Goal: Task Accomplishment & Management: Manage account settings

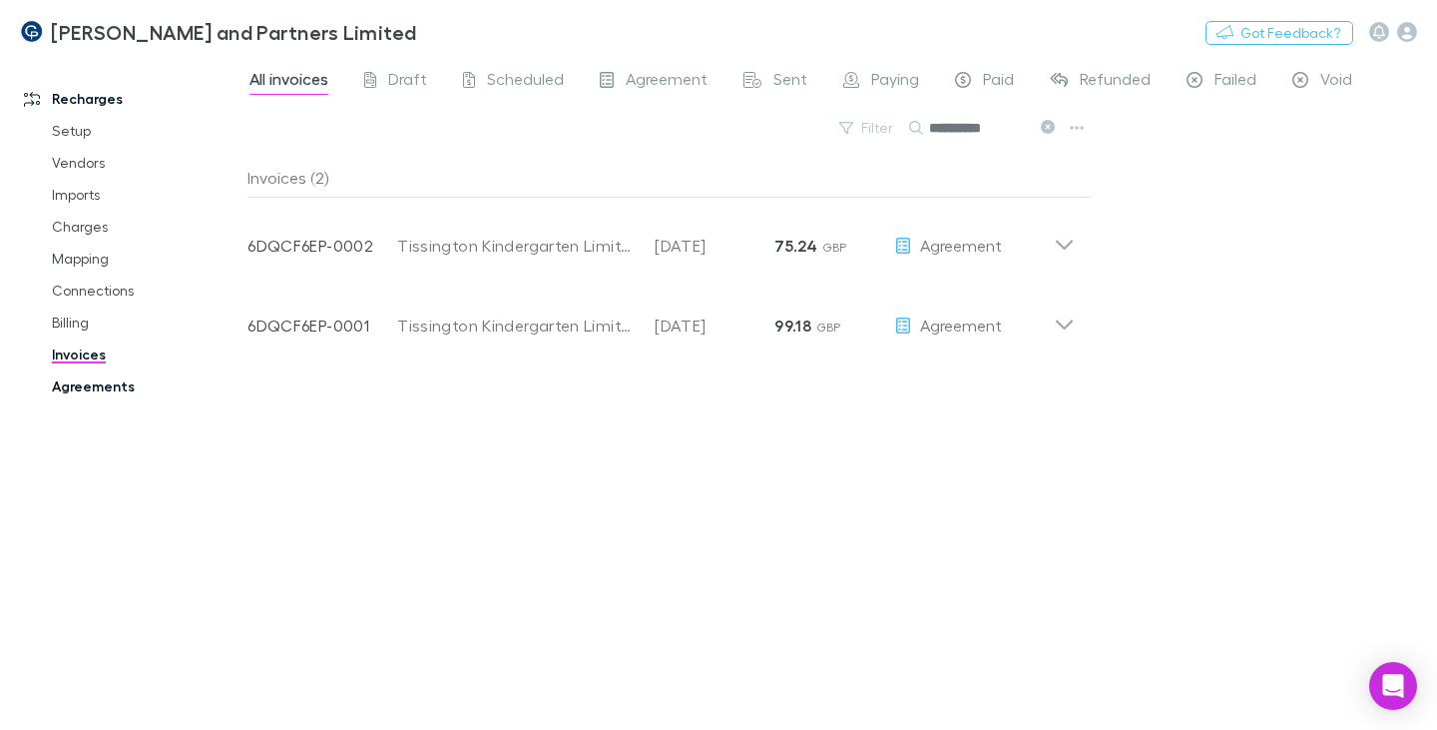
click at [99, 384] on link "Agreements" at bounding box center [145, 386] width 227 height 32
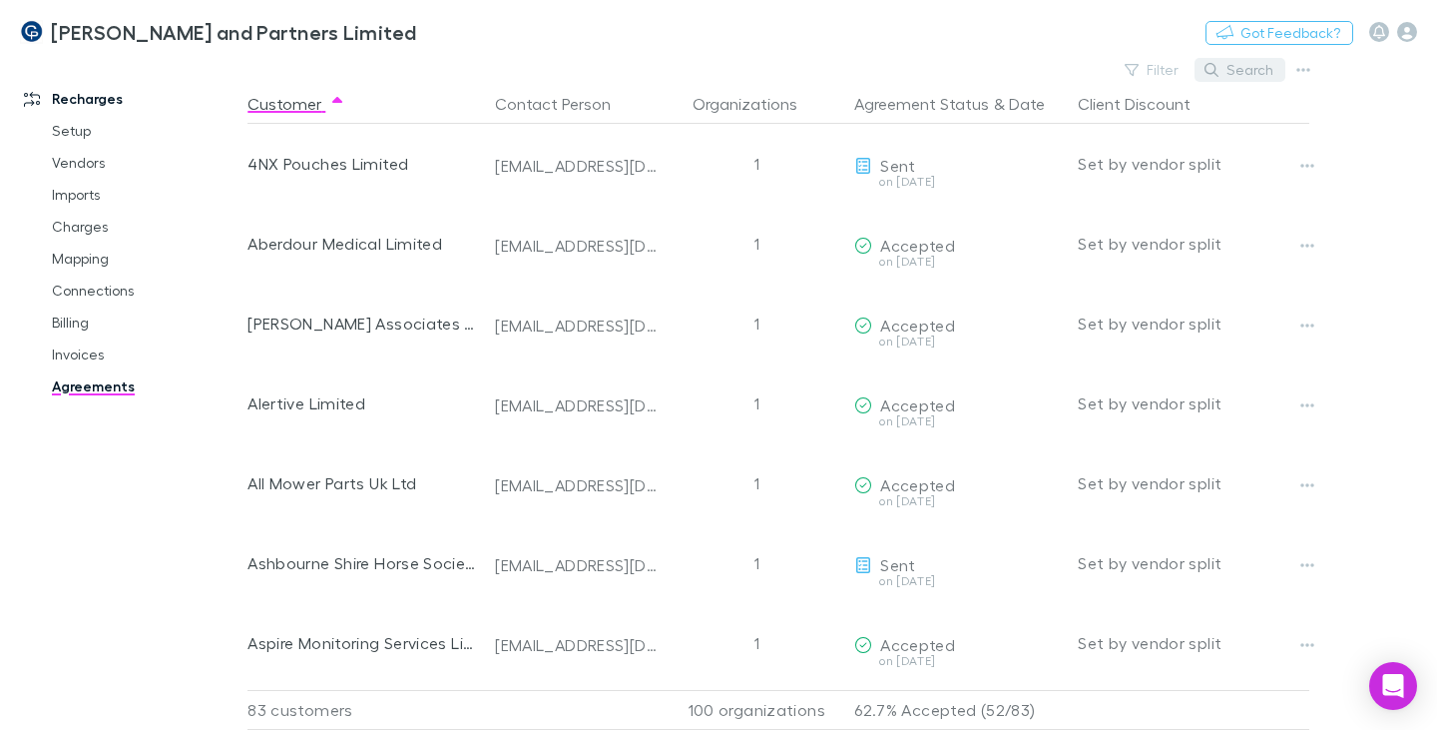
click at [1237, 67] on button "Search" at bounding box center [1240, 70] width 91 height 24
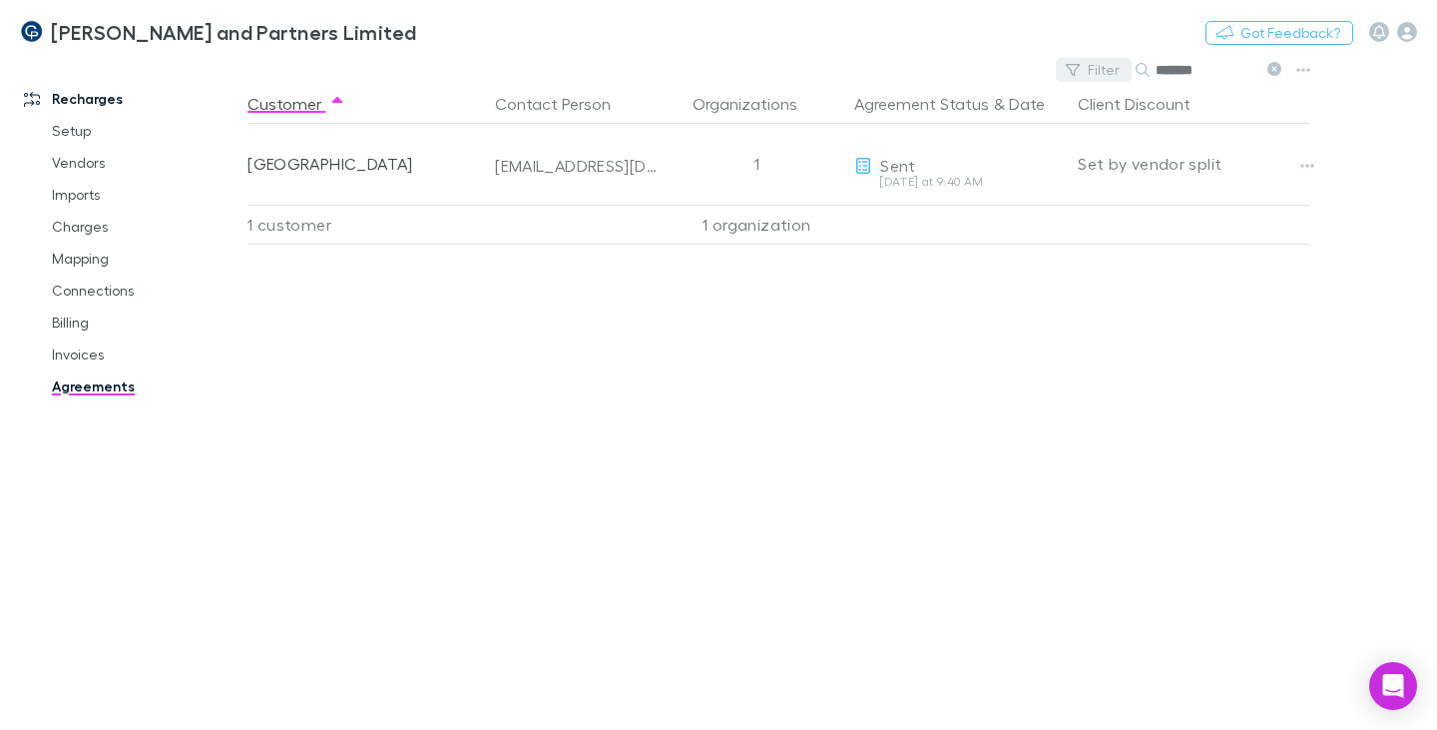
drag, startPoint x: 1211, startPoint y: 77, endPoint x: 1111, endPoint y: 77, distance: 99.8
click at [1111, 77] on div "Filter Search *******" at bounding box center [1173, 70] width 234 height 28
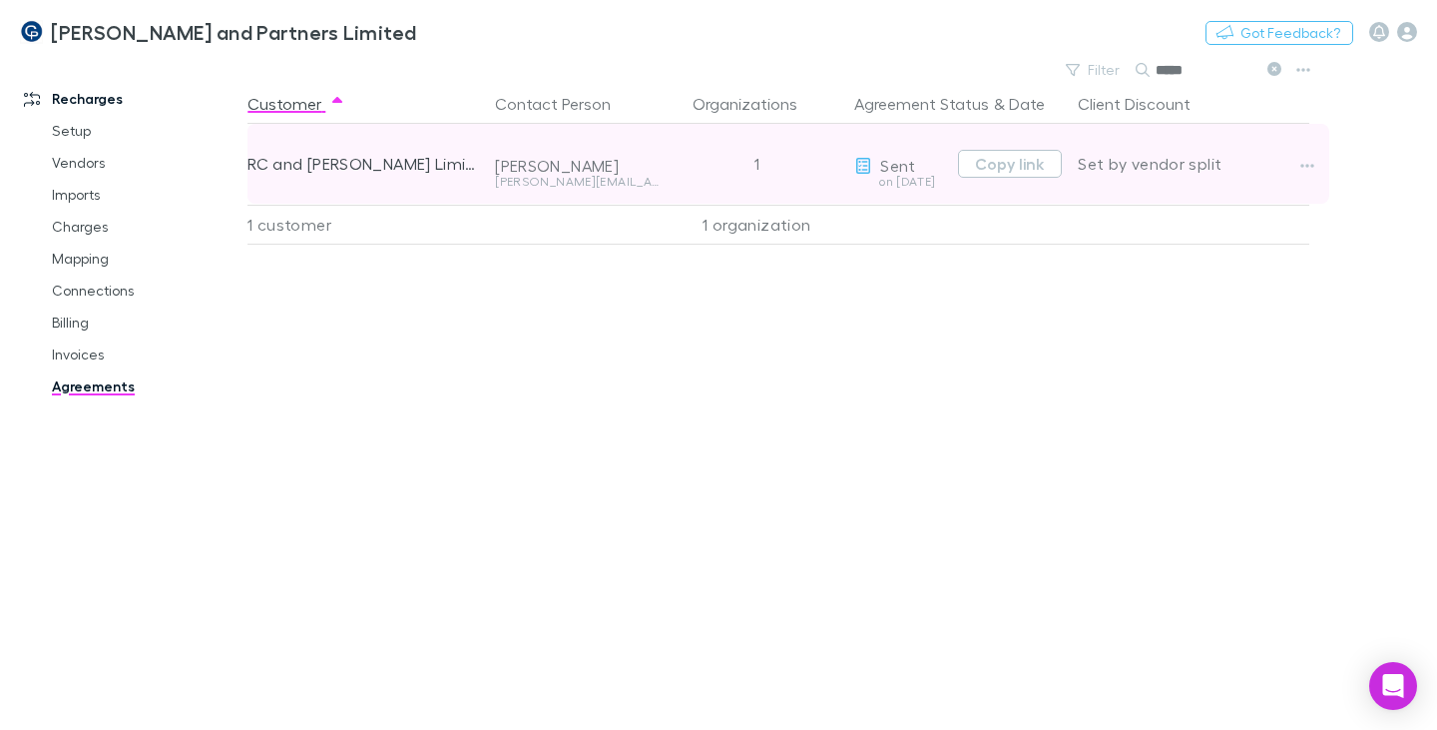
type input "*****"
click at [604, 174] on div "[PERSON_NAME]" at bounding box center [577, 166] width 164 height 20
click at [1024, 168] on button "Copy link" at bounding box center [1010, 164] width 104 height 28
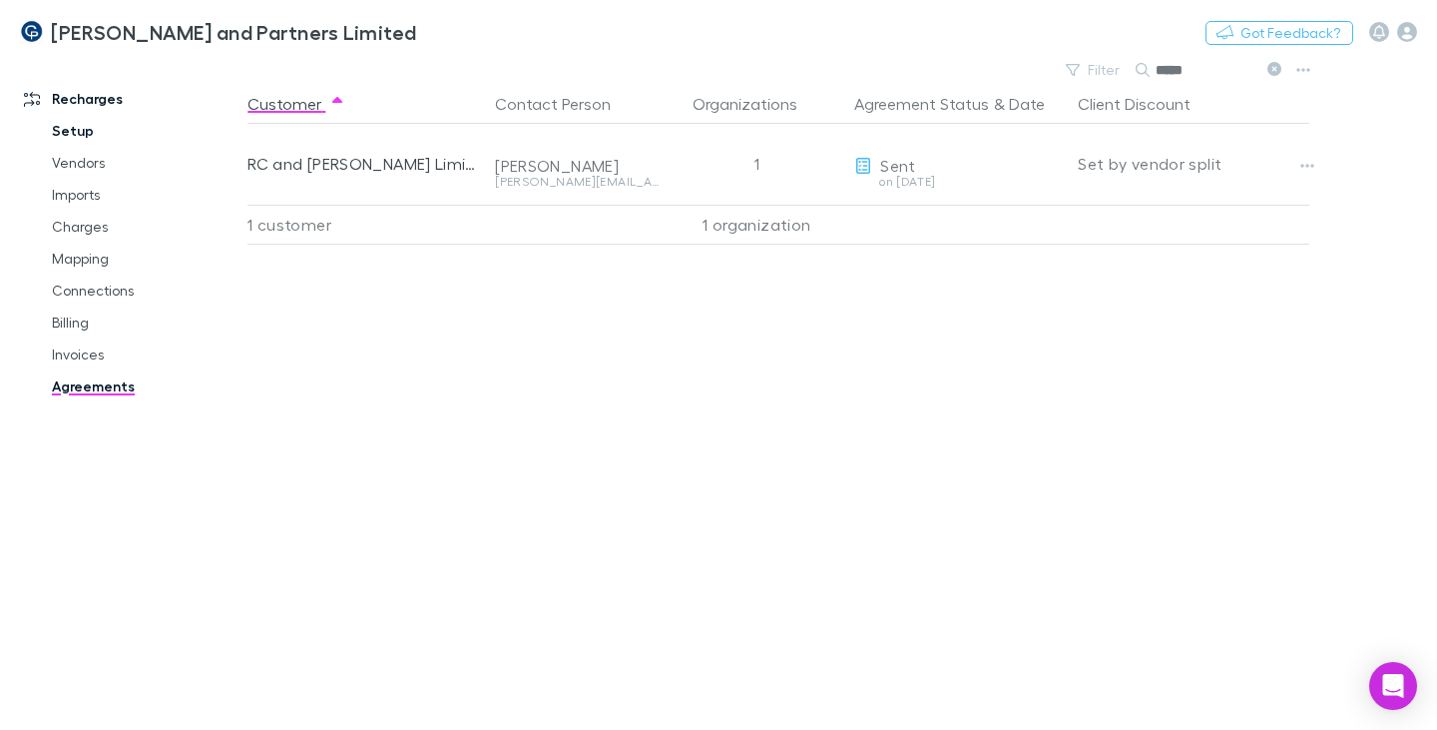
click at [85, 136] on link "Setup" at bounding box center [145, 131] width 227 height 32
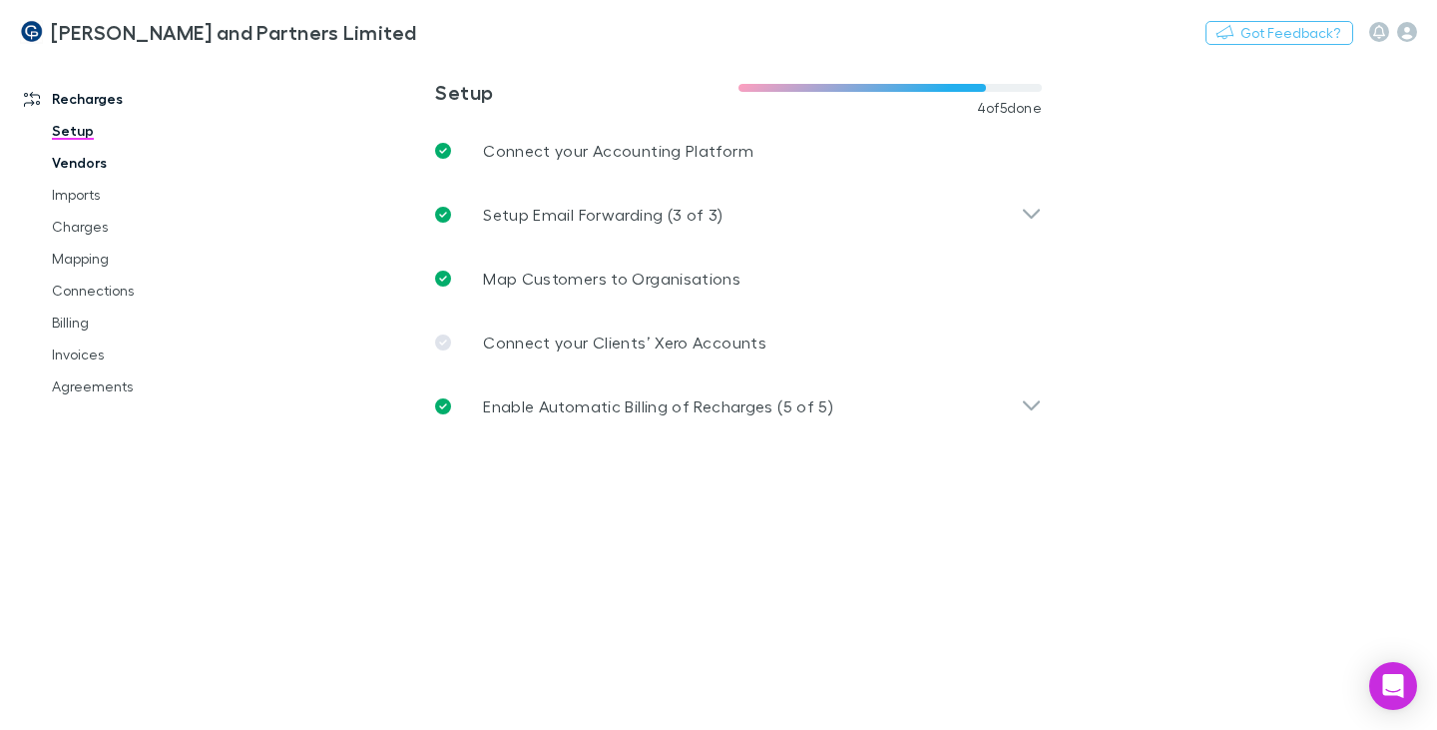
click at [83, 161] on link "Vendors" at bounding box center [145, 163] width 227 height 32
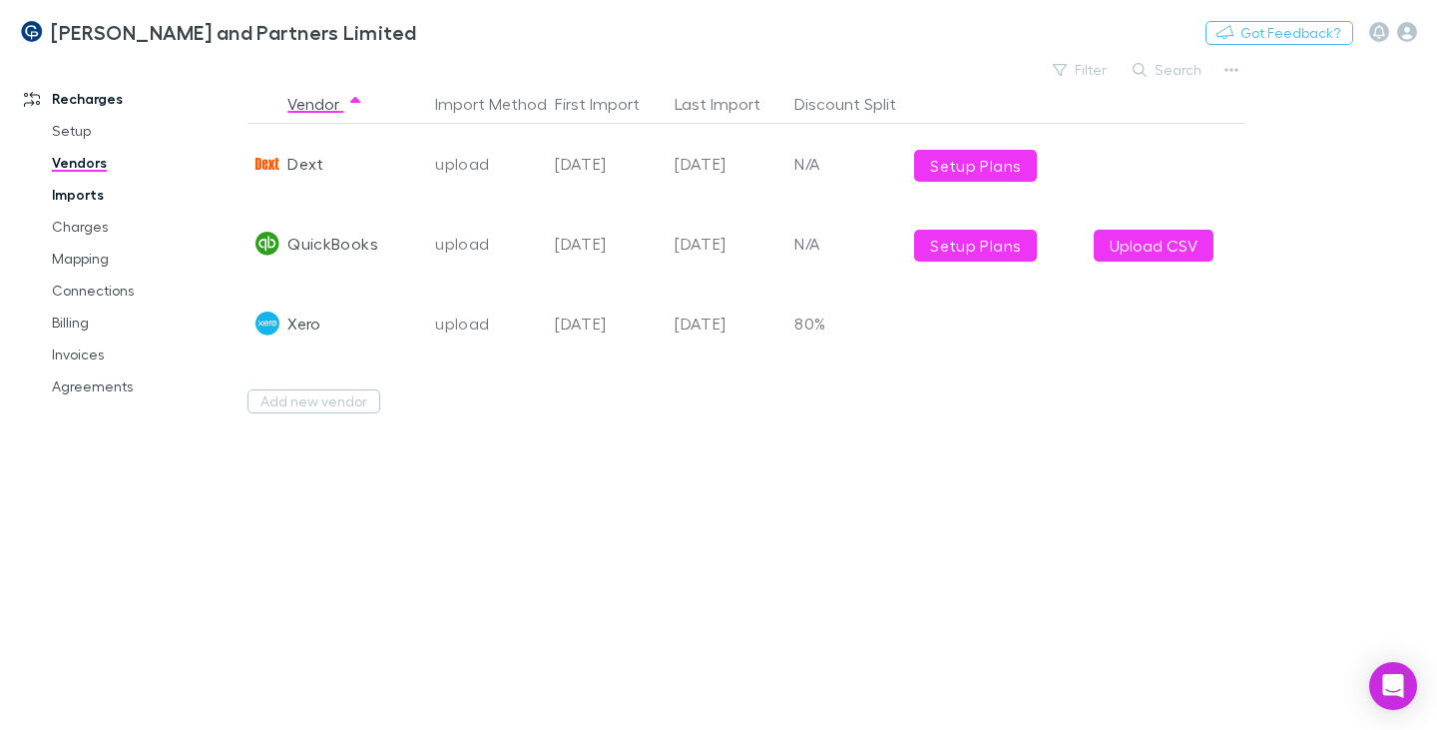
click at [87, 194] on link "Imports" at bounding box center [145, 195] width 227 height 32
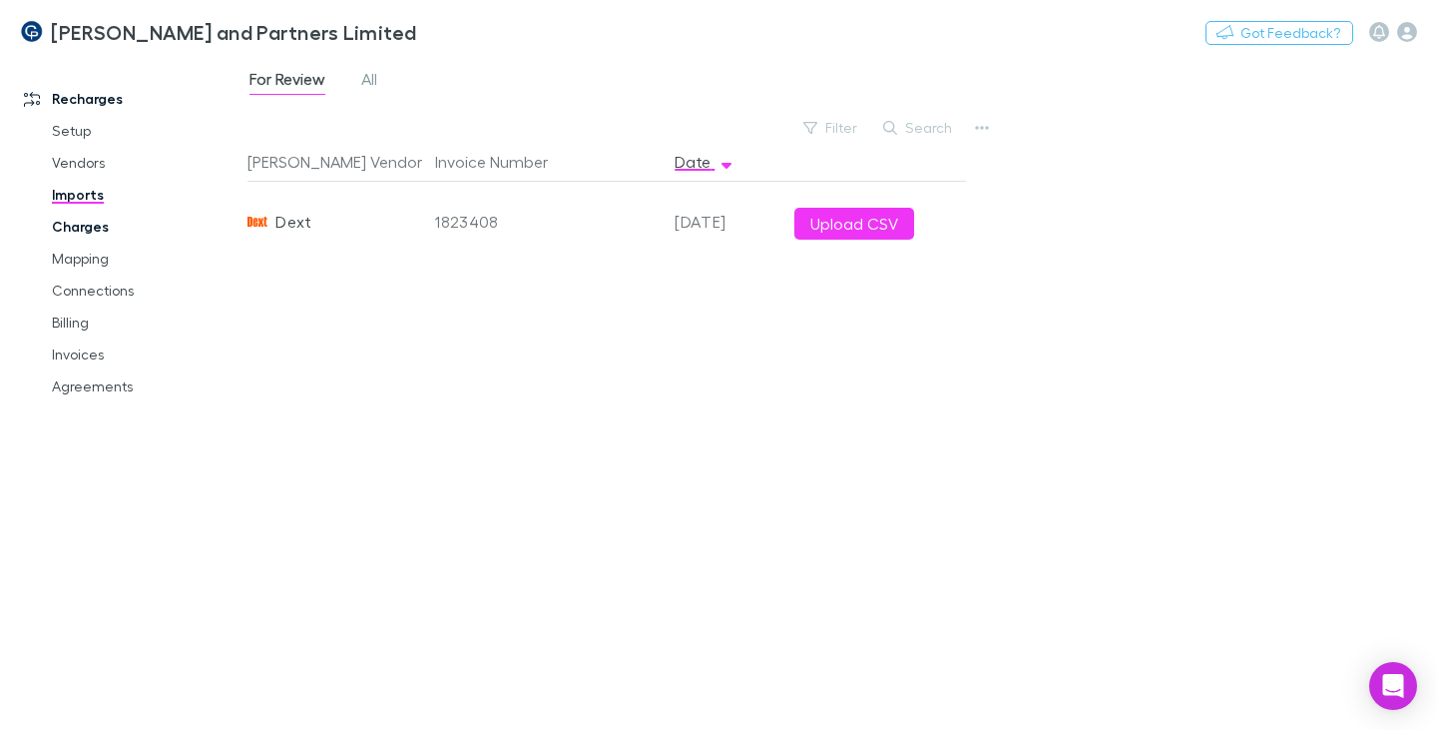
click at [90, 226] on link "Charges" at bounding box center [145, 227] width 227 height 32
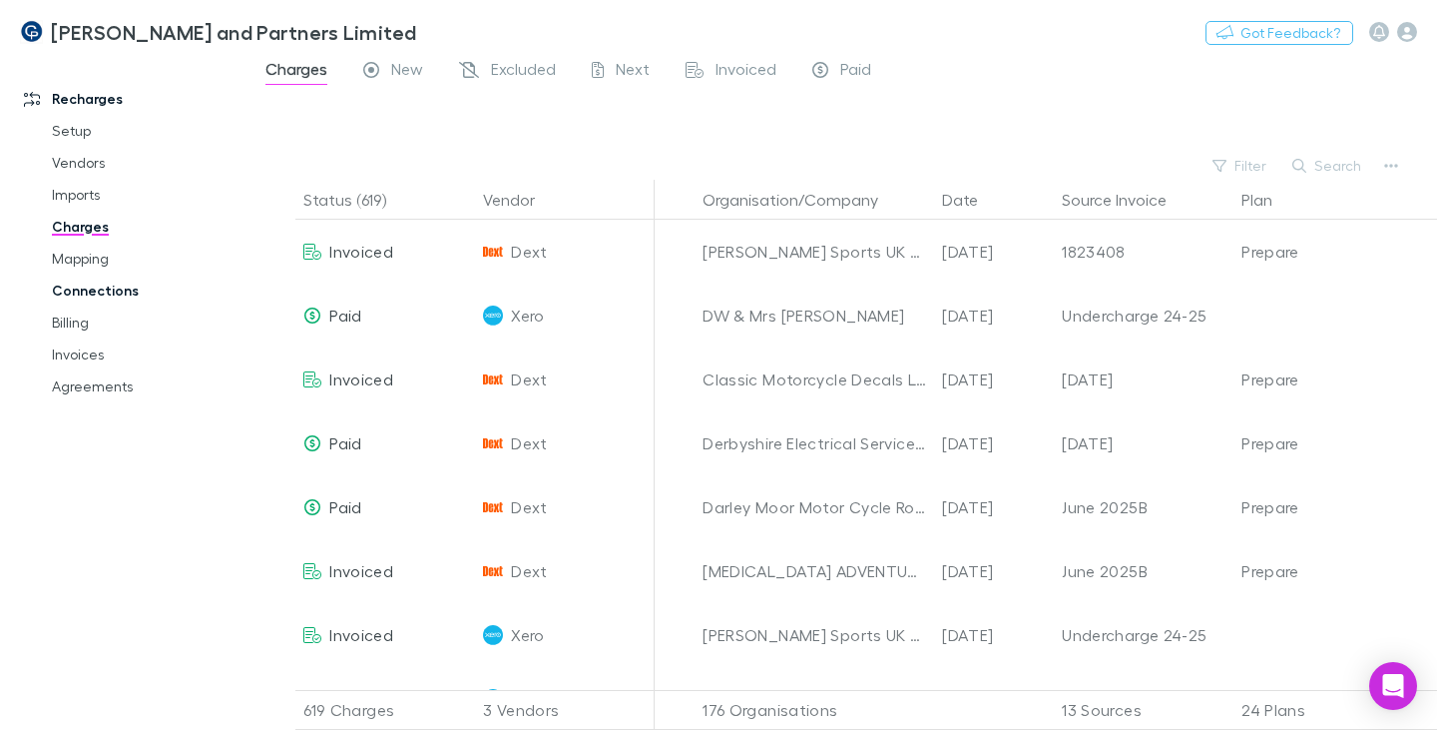
click at [92, 291] on link "Connections" at bounding box center [145, 290] width 227 height 32
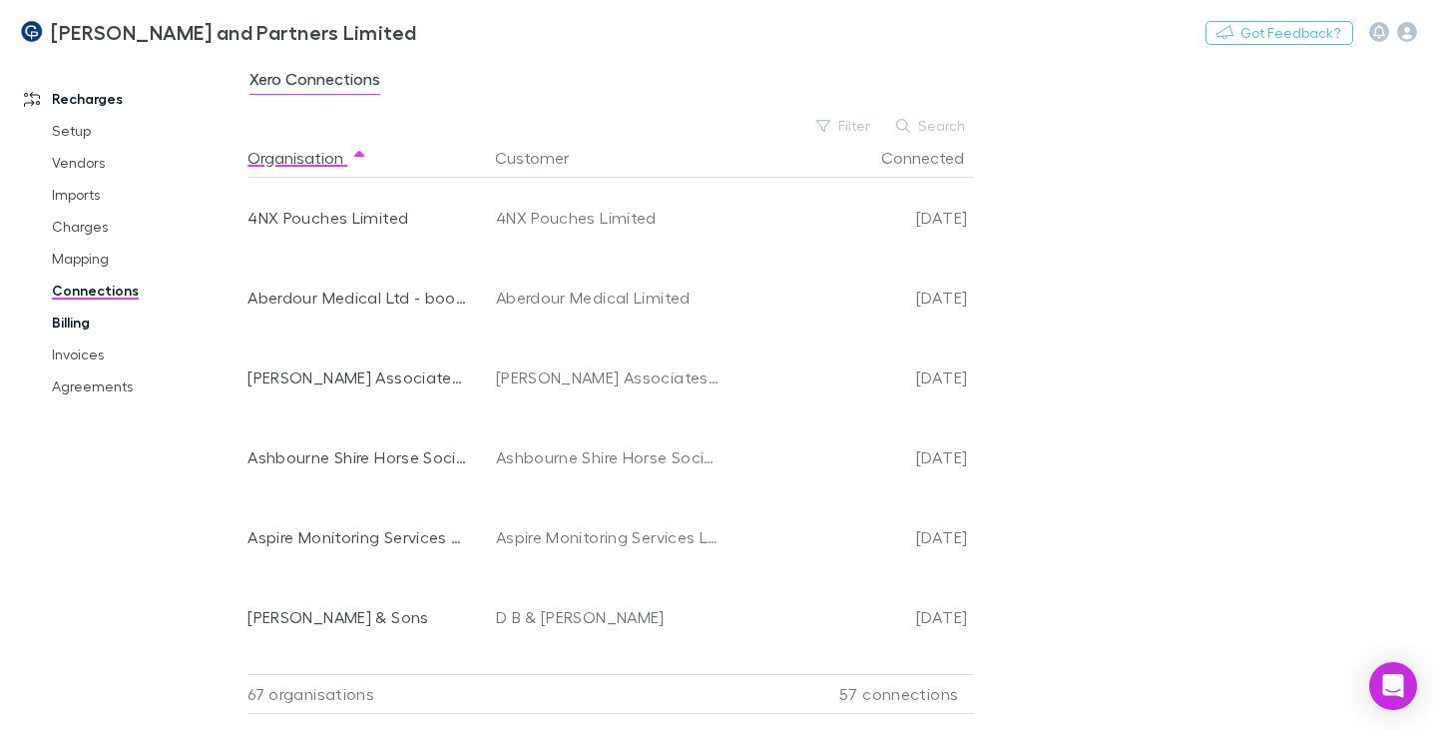
click at [90, 321] on link "Billing" at bounding box center [145, 322] width 227 height 32
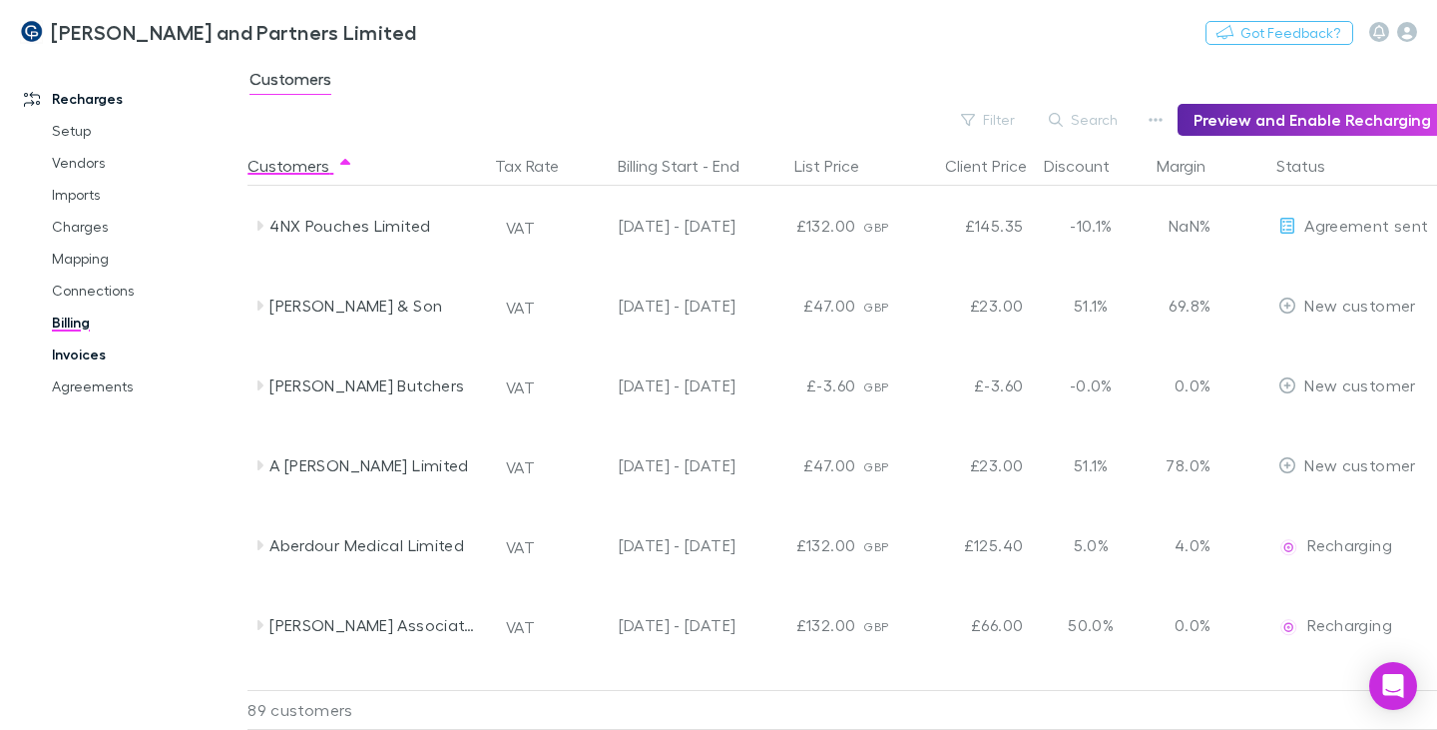
click at [86, 352] on link "Invoices" at bounding box center [145, 354] width 227 height 32
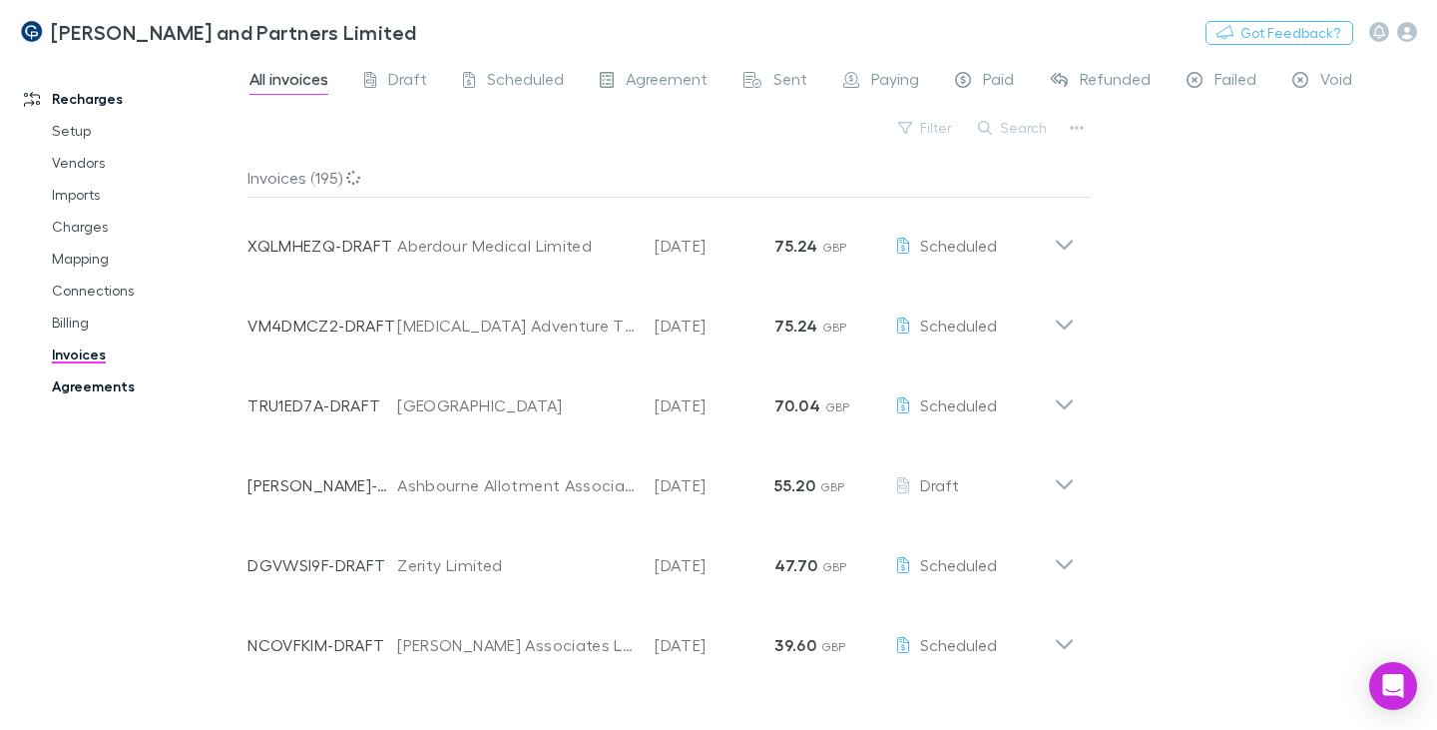
click at [82, 384] on link "Agreements" at bounding box center [145, 386] width 227 height 32
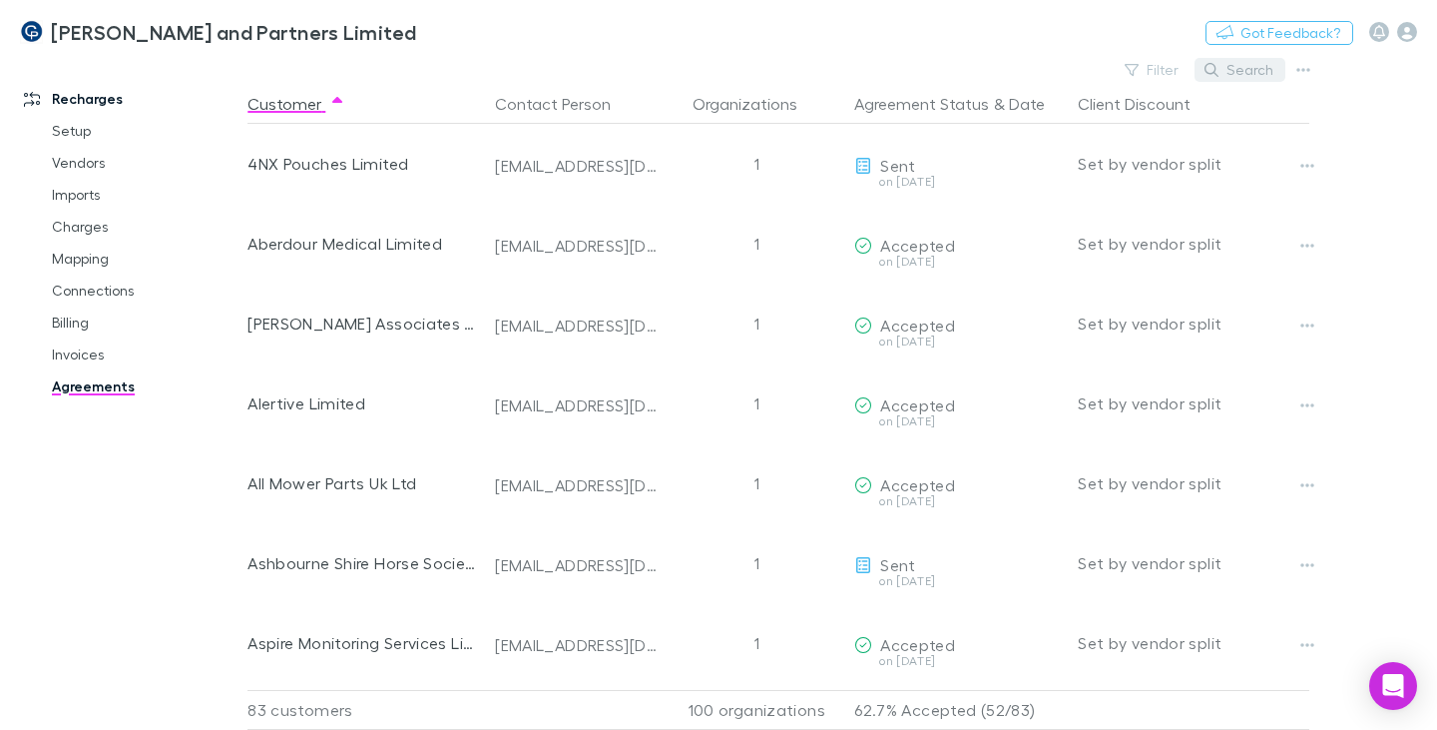
click at [1261, 73] on button "Search" at bounding box center [1240, 70] width 91 height 24
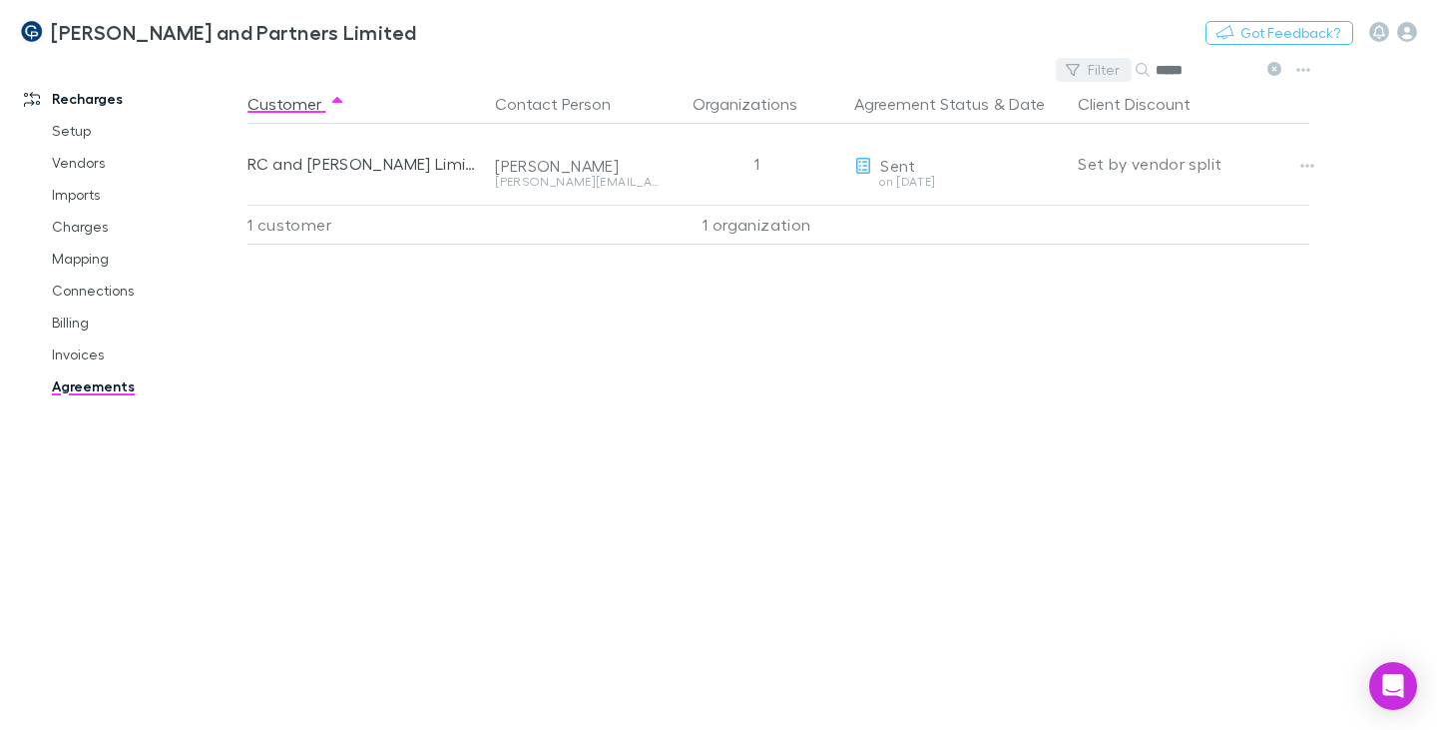
drag, startPoint x: 1159, startPoint y: 71, endPoint x: 1127, endPoint y: 73, distance: 32.0
click at [1127, 73] on div "Filter Search *****" at bounding box center [1173, 70] width 234 height 28
type input "******"
click at [97, 353] on link "Invoices" at bounding box center [145, 354] width 227 height 32
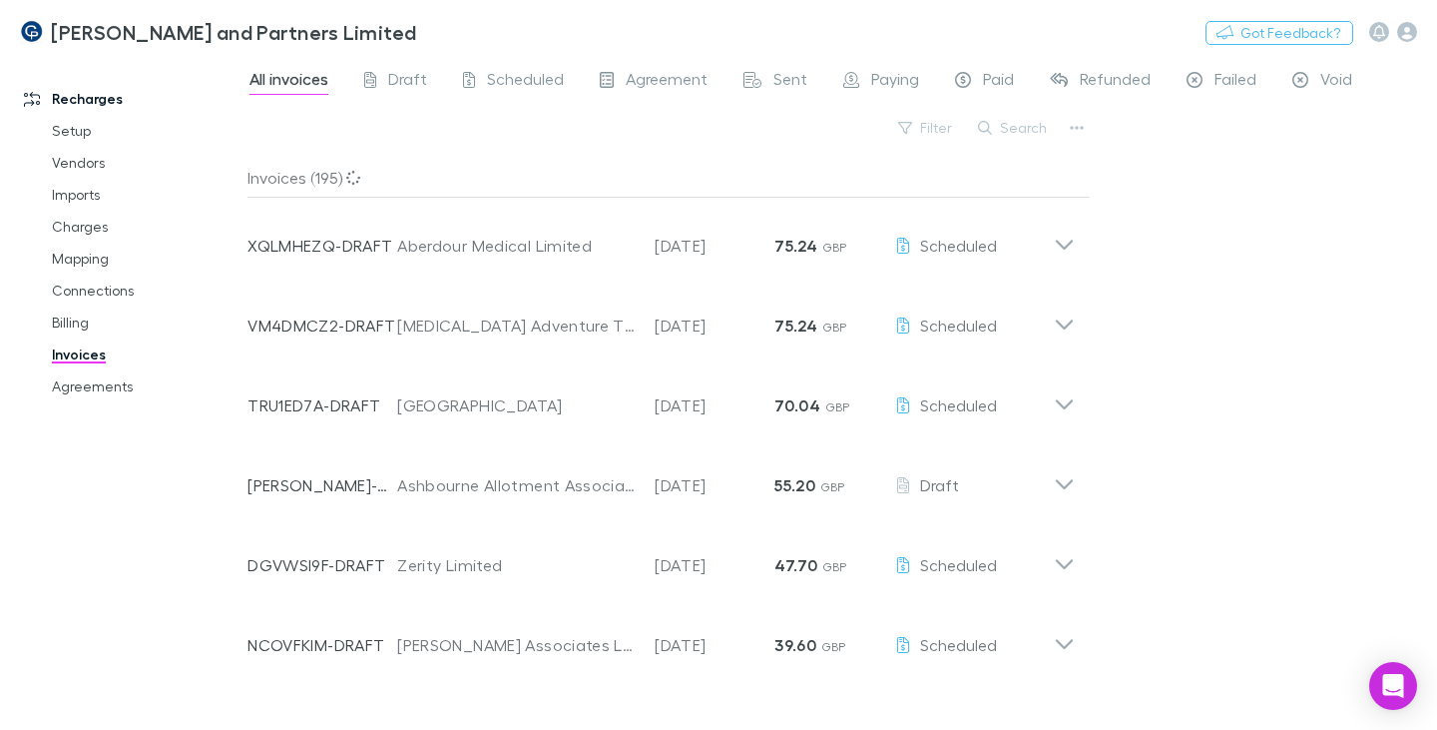
drag, startPoint x: 1062, startPoint y: 130, endPoint x: 1117, endPoint y: 133, distance: 55.0
click at [1063, 130] on div "Filter Search" at bounding box center [668, 136] width 843 height 44
click at [1084, 131] on icon "button" at bounding box center [1077, 128] width 14 height 16
click at [1056, 128] on div at bounding box center [718, 365] width 1437 height 730
click at [1025, 131] on button "Search" at bounding box center [1013, 128] width 91 height 24
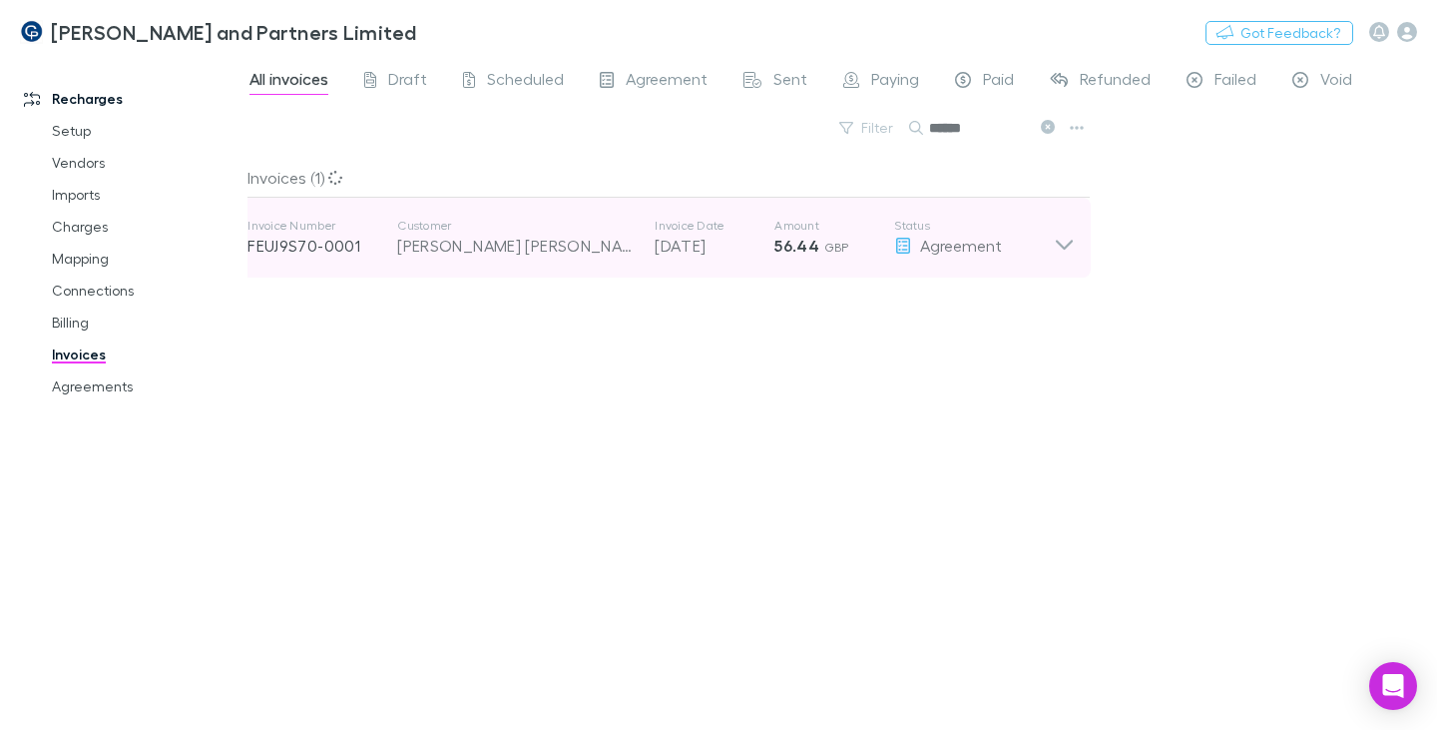
type input "******"
click at [512, 241] on div "[PERSON_NAME] [PERSON_NAME]" at bounding box center [516, 246] width 238 height 24
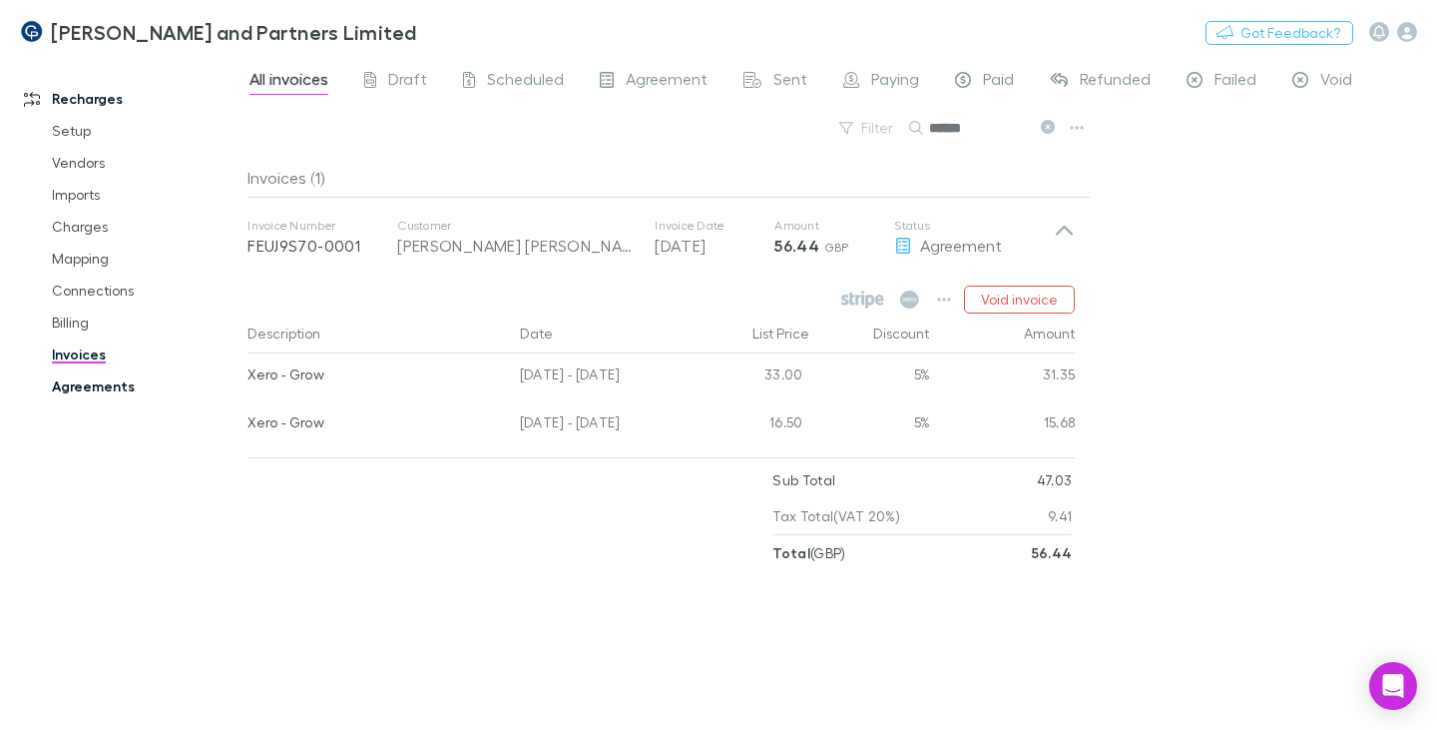
click at [105, 381] on link "Agreements" at bounding box center [145, 386] width 227 height 32
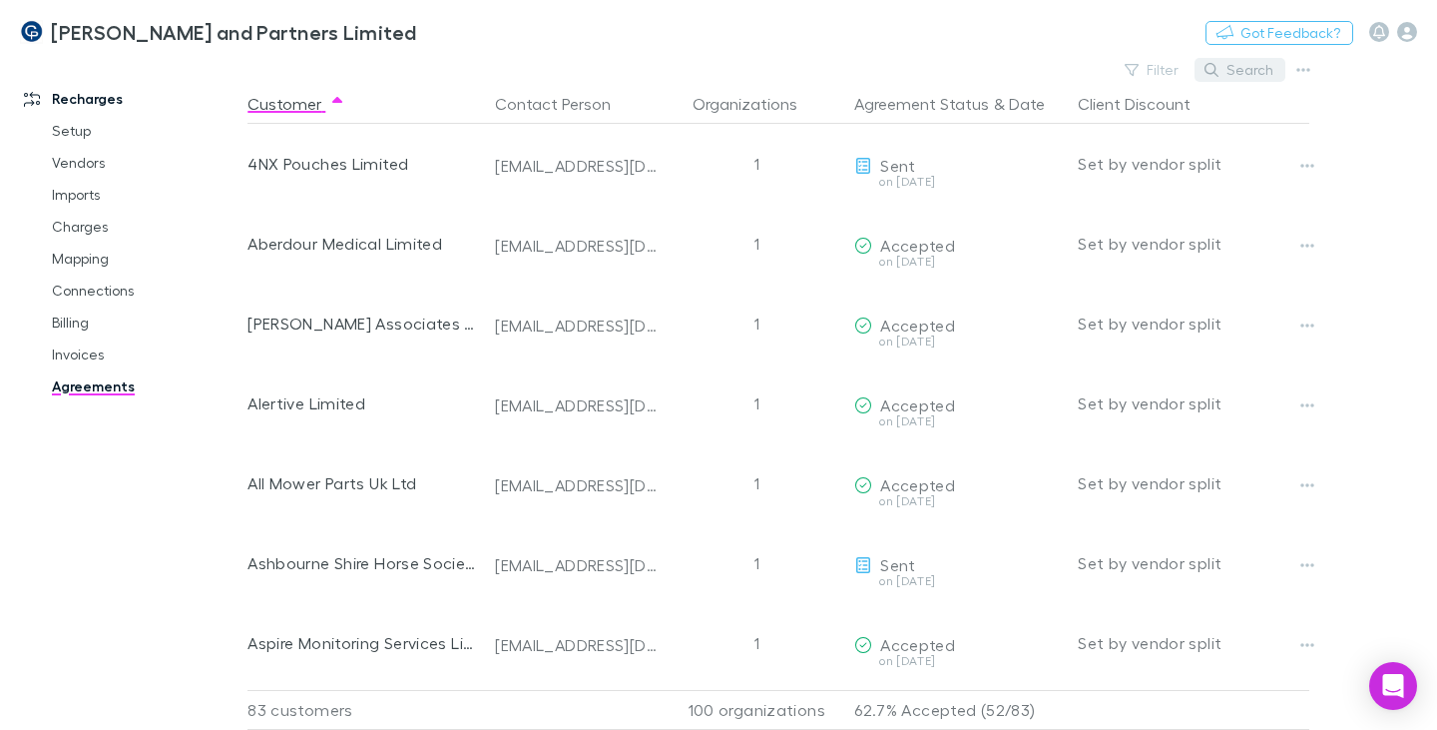
click at [1232, 68] on button "Search" at bounding box center [1240, 70] width 91 height 24
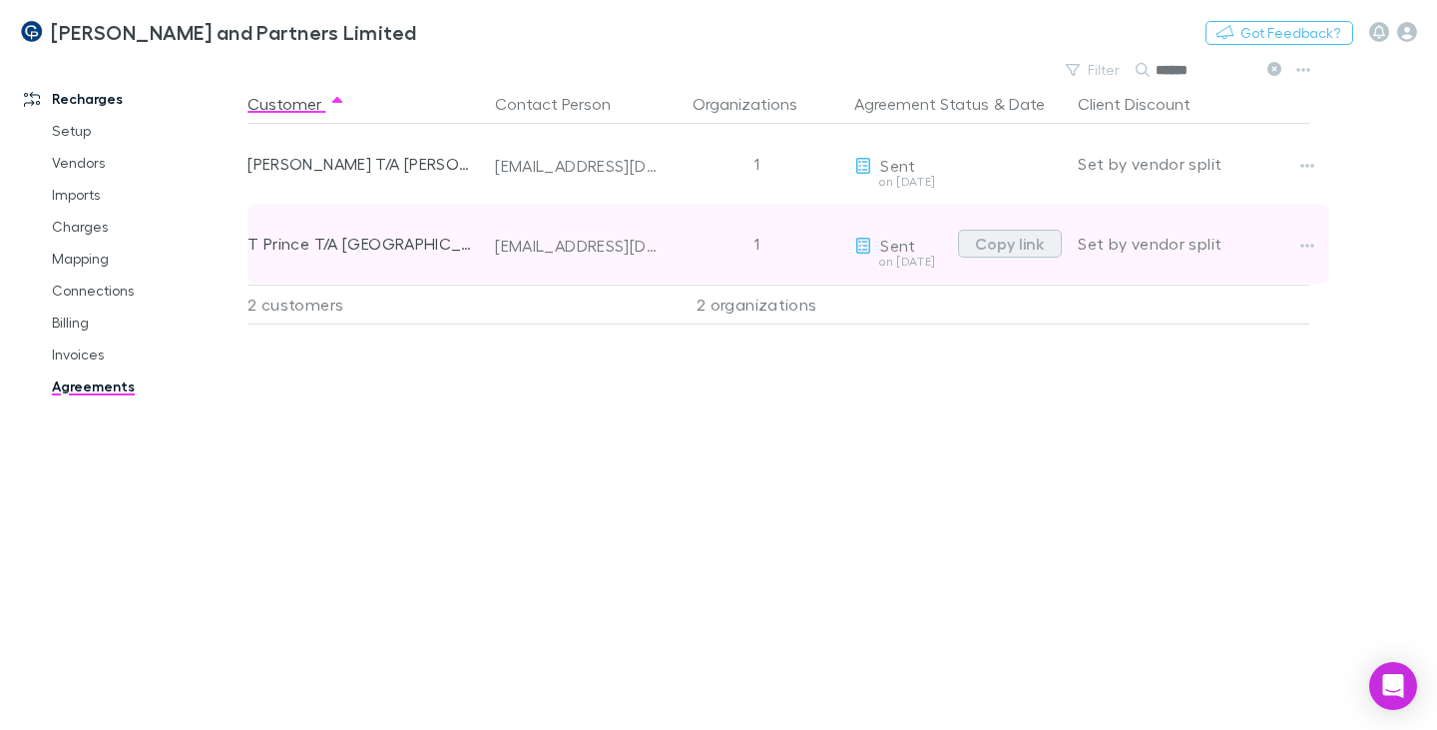
type input "******"
click at [992, 238] on button "Copy link" at bounding box center [1010, 244] width 104 height 28
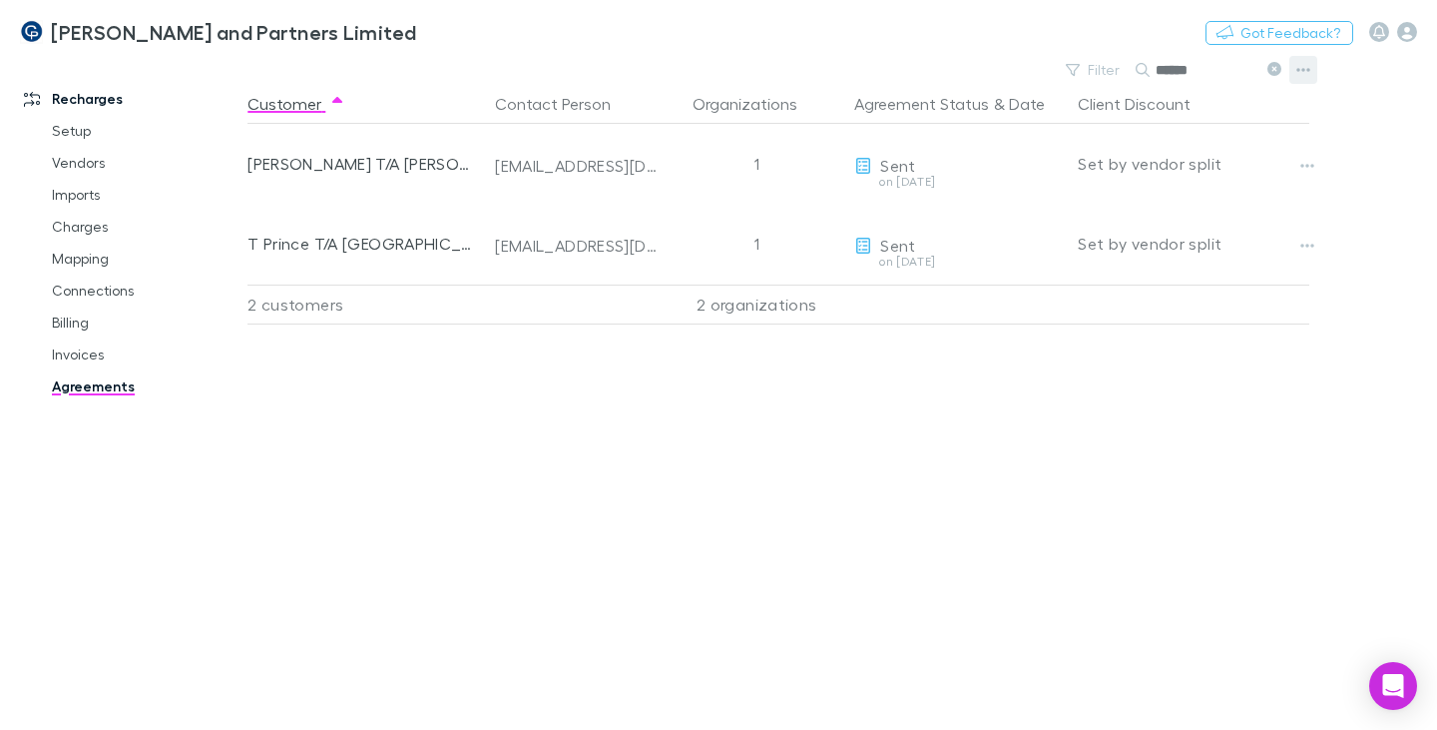
click at [1311, 72] on button "button" at bounding box center [1303, 70] width 28 height 28
drag, startPoint x: 85, startPoint y: 346, endPoint x: 100, endPoint y: 332, distance: 20.5
click at [85, 346] on link "Invoices" at bounding box center [145, 354] width 227 height 32
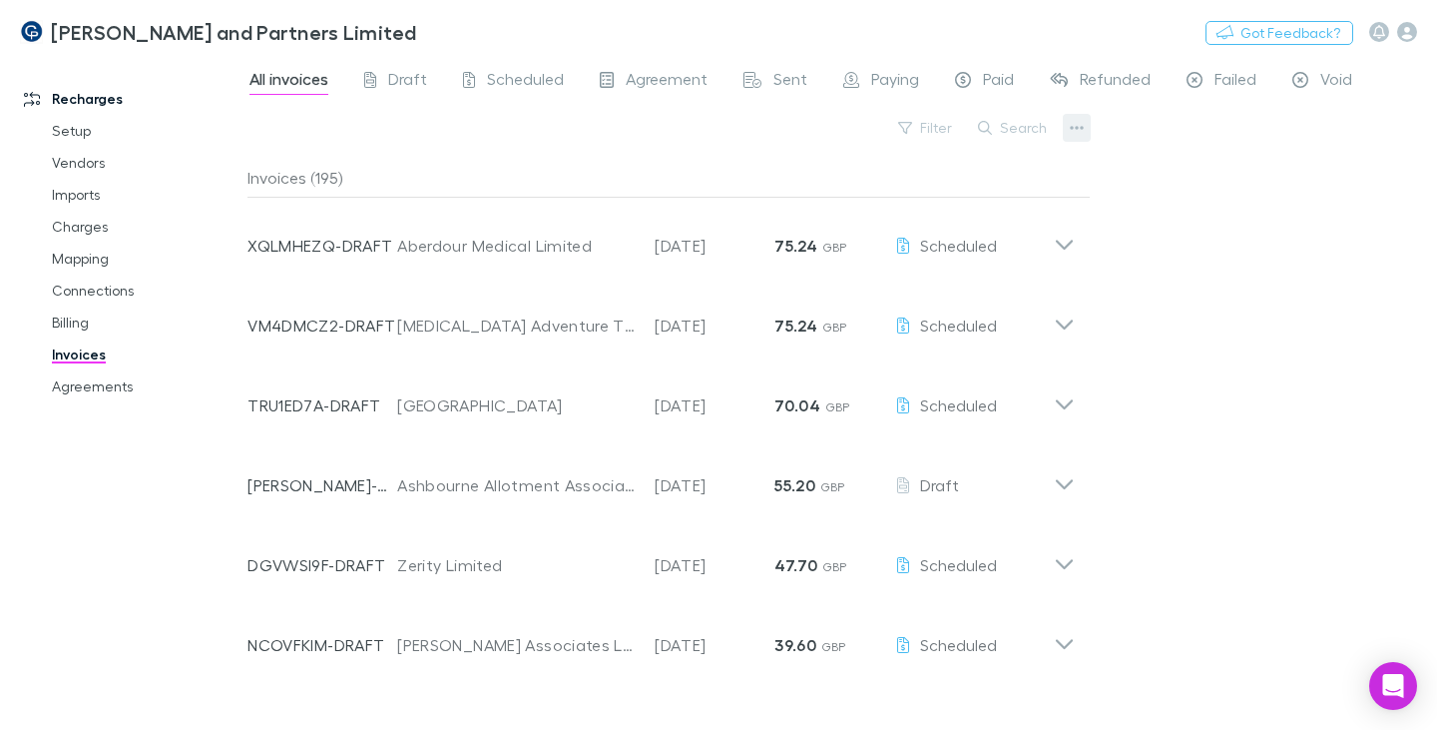
click at [1084, 124] on icon "button" at bounding box center [1077, 128] width 14 height 16
click at [1232, 134] on div at bounding box center [718, 365] width 1437 height 730
click at [109, 257] on link "Mapping" at bounding box center [145, 259] width 227 height 32
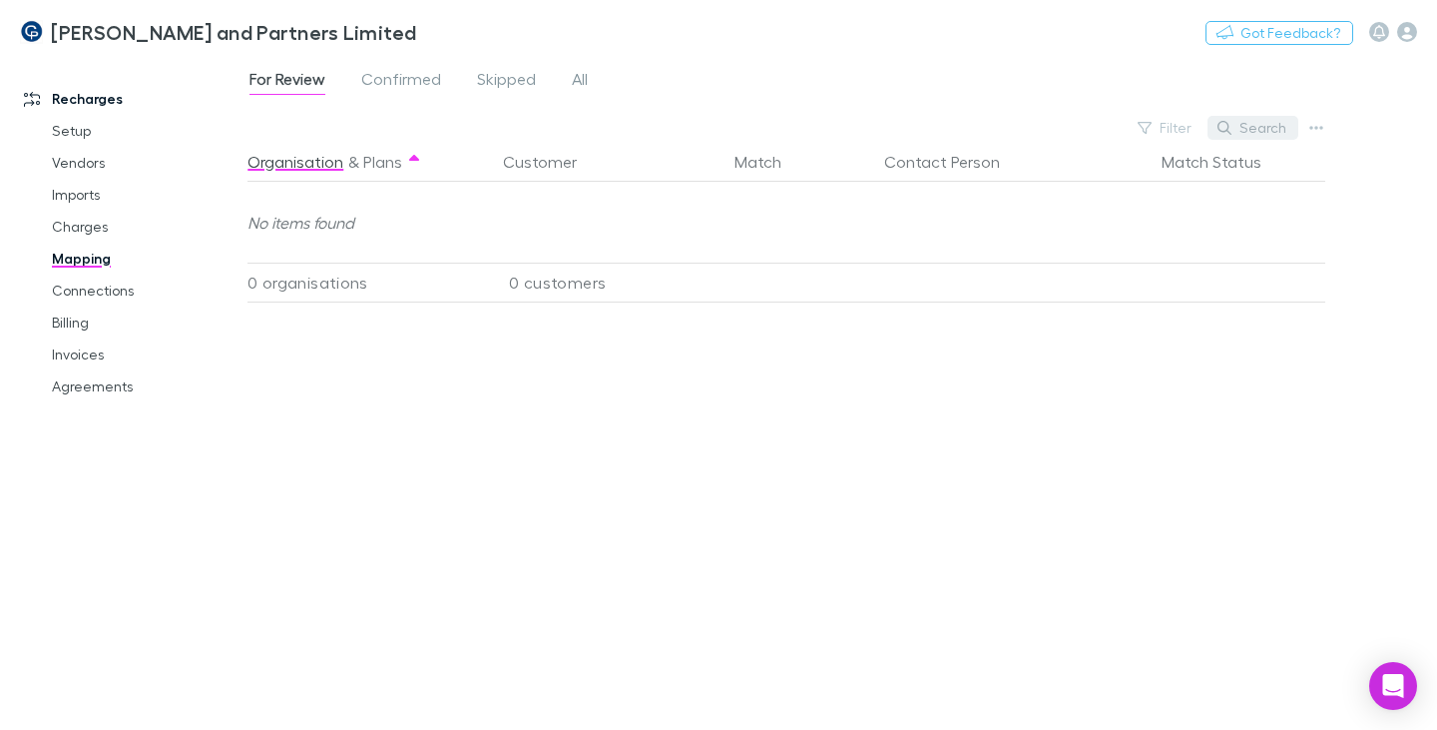
click at [1277, 130] on button "Search" at bounding box center [1253, 128] width 91 height 24
drag, startPoint x: 1224, startPoint y: 130, endPoint x: 1144, endPoint y: 133, distance: 79.9
click at [1144, 133] on div "Filter Search *******" at bounding box center [1186, 128] width 234 height 28
type input "*****"
click at [266, 399] on div "Organisation & Plans Customer Match Contact Person Match Status No items found …" at bounding box center [788, 428] width 1083 height 572
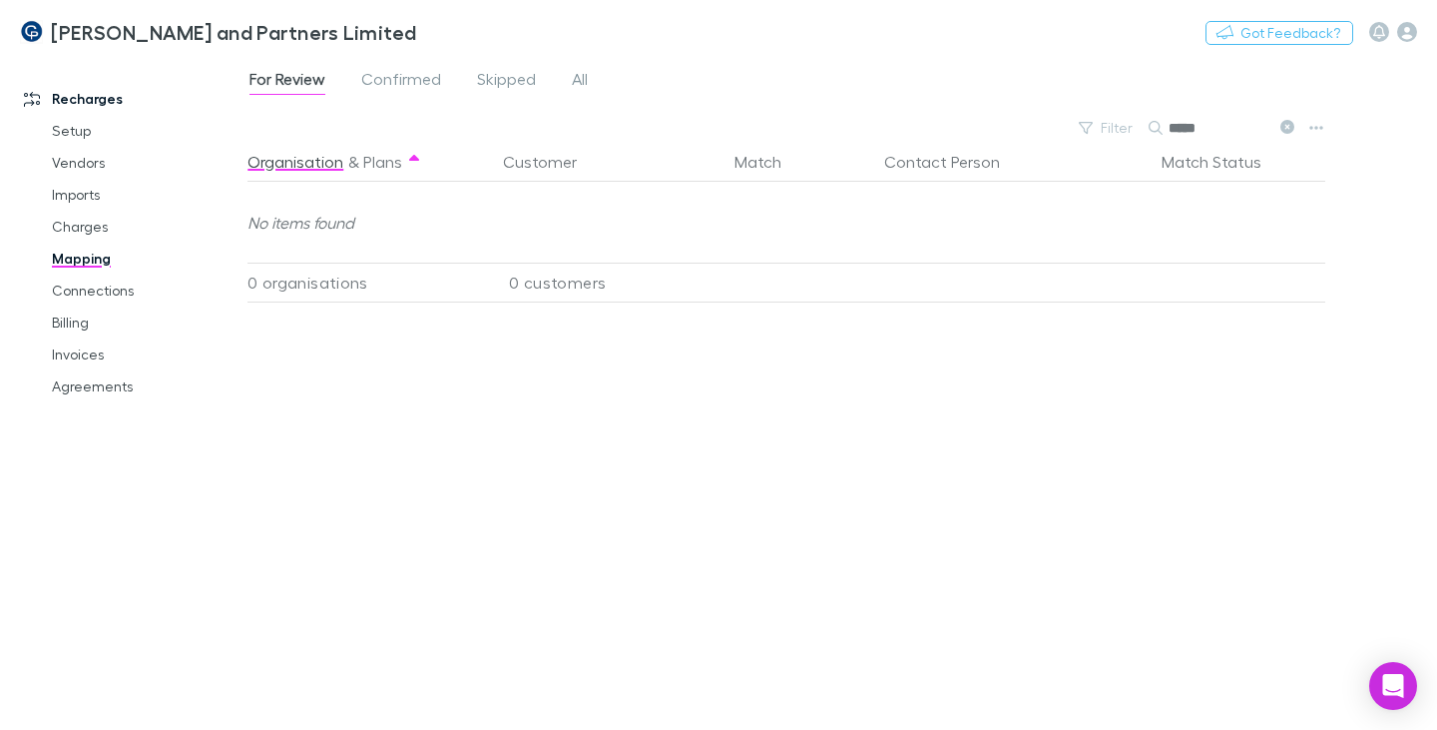
drag, startPoint x: 1217, startPoint y: 131, endPoint x: 1147, endPoint y: 135, distance: 70.0
click at [1146, 130] on div "Filter Search *****" at bounding box center [1186, 128] width 234 height 28
click at [86, 258] on link "Mapping" at bounding box center [145, 259] width 227 height 32
click at [584, 76] on span "All" at bounding box center [580, 82] width 16 height 26
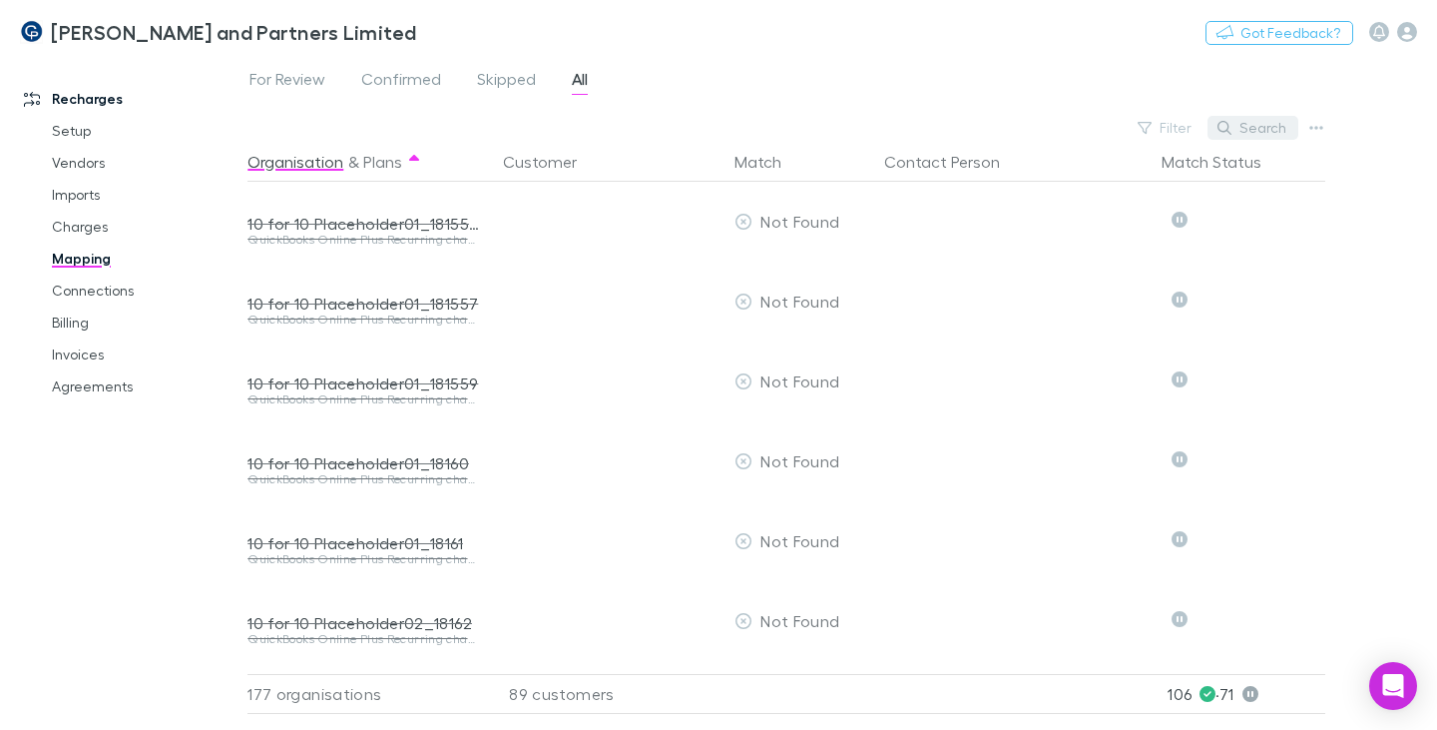
click at [1255, 126] on button "Search" at bounding box center [1253, 128] width 91 height 24
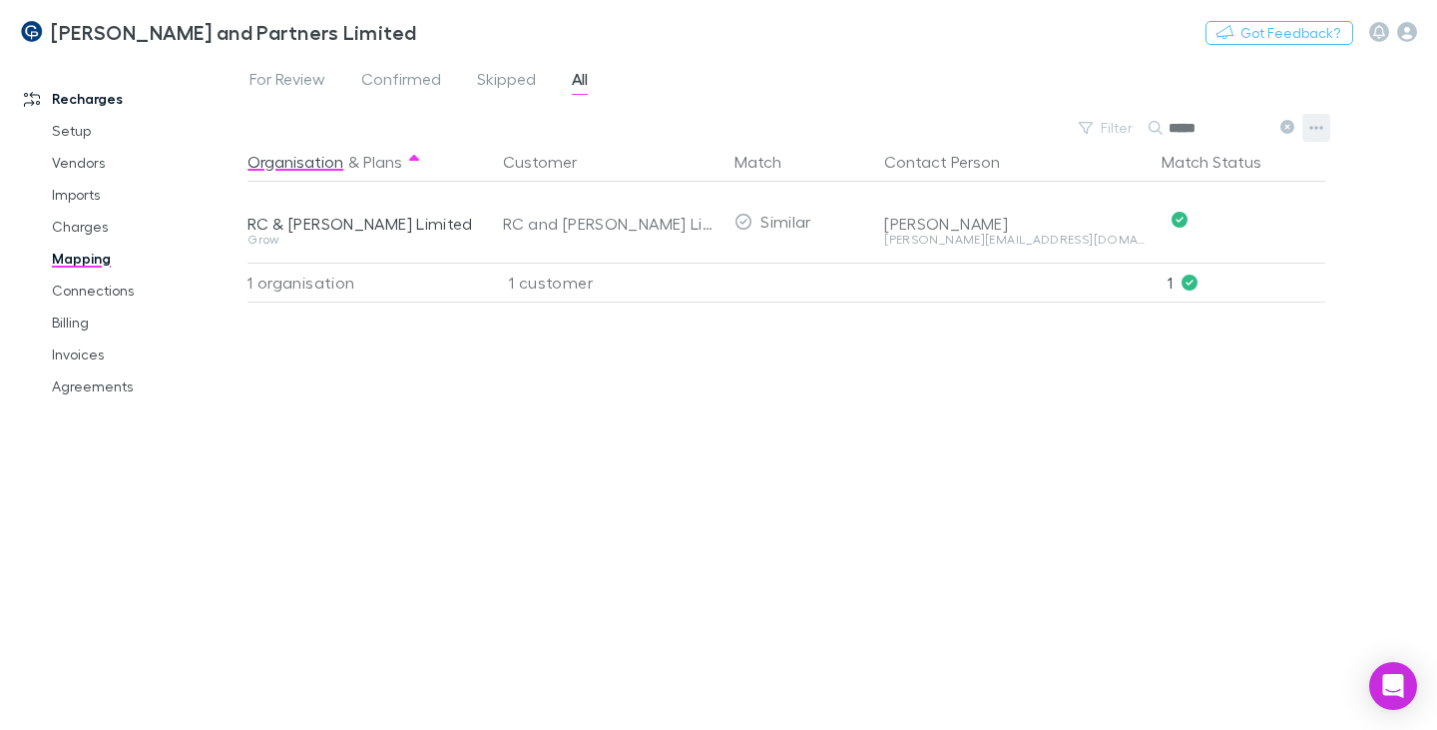
type input "*****"
click at [1324, 127] on button "button" at bounding box center [1316, 128] width 28 height 28
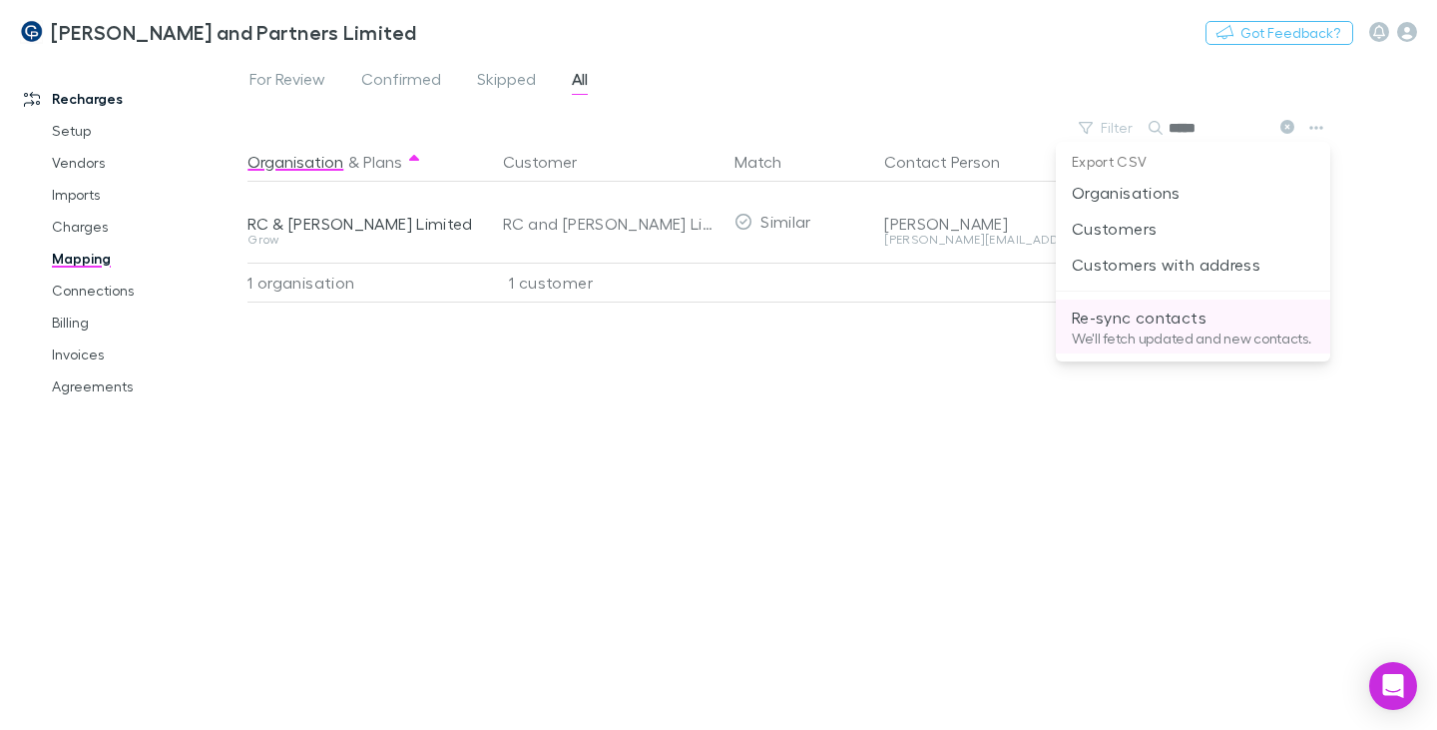
click at [1189, 315] on p "Re-sync contacts" at bounding box center [1193, 317] width 243 height 24
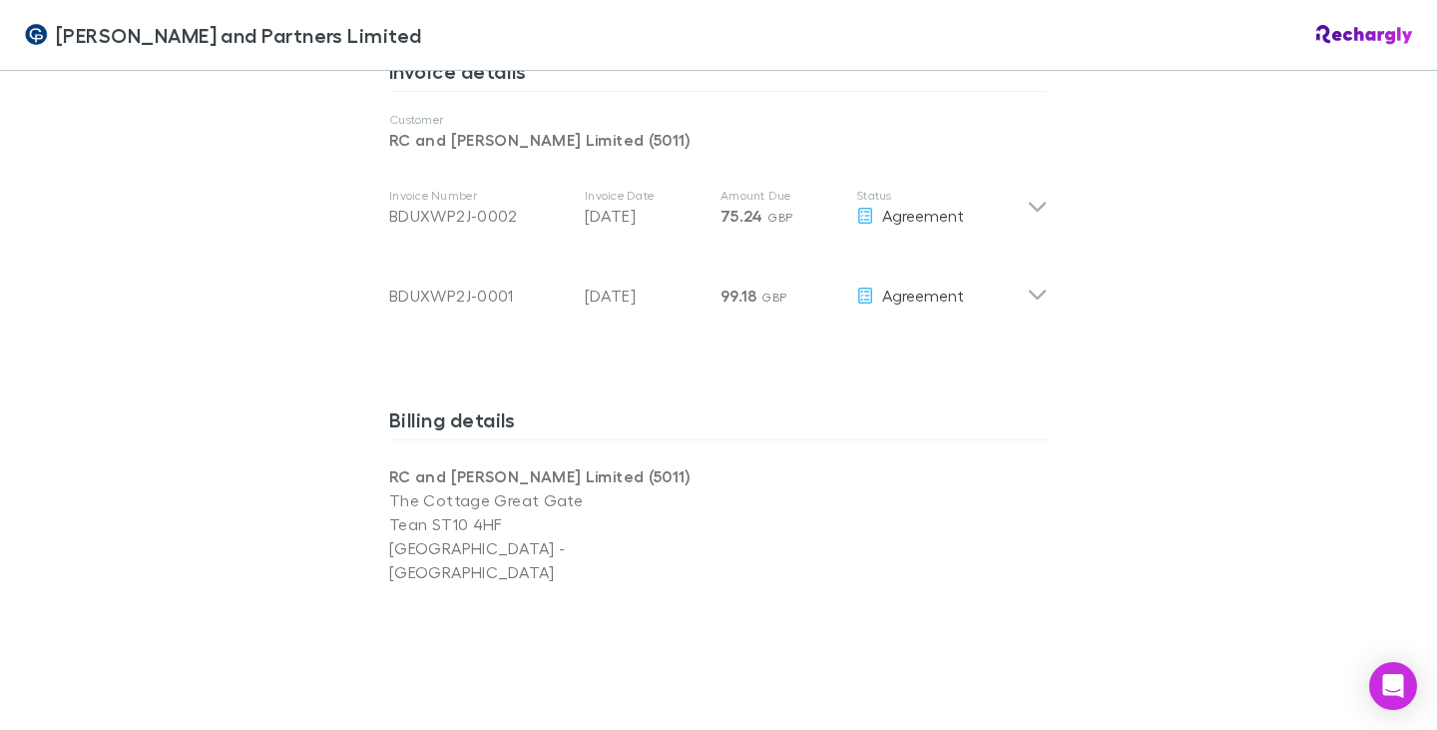
scroll to position [1098, 0]
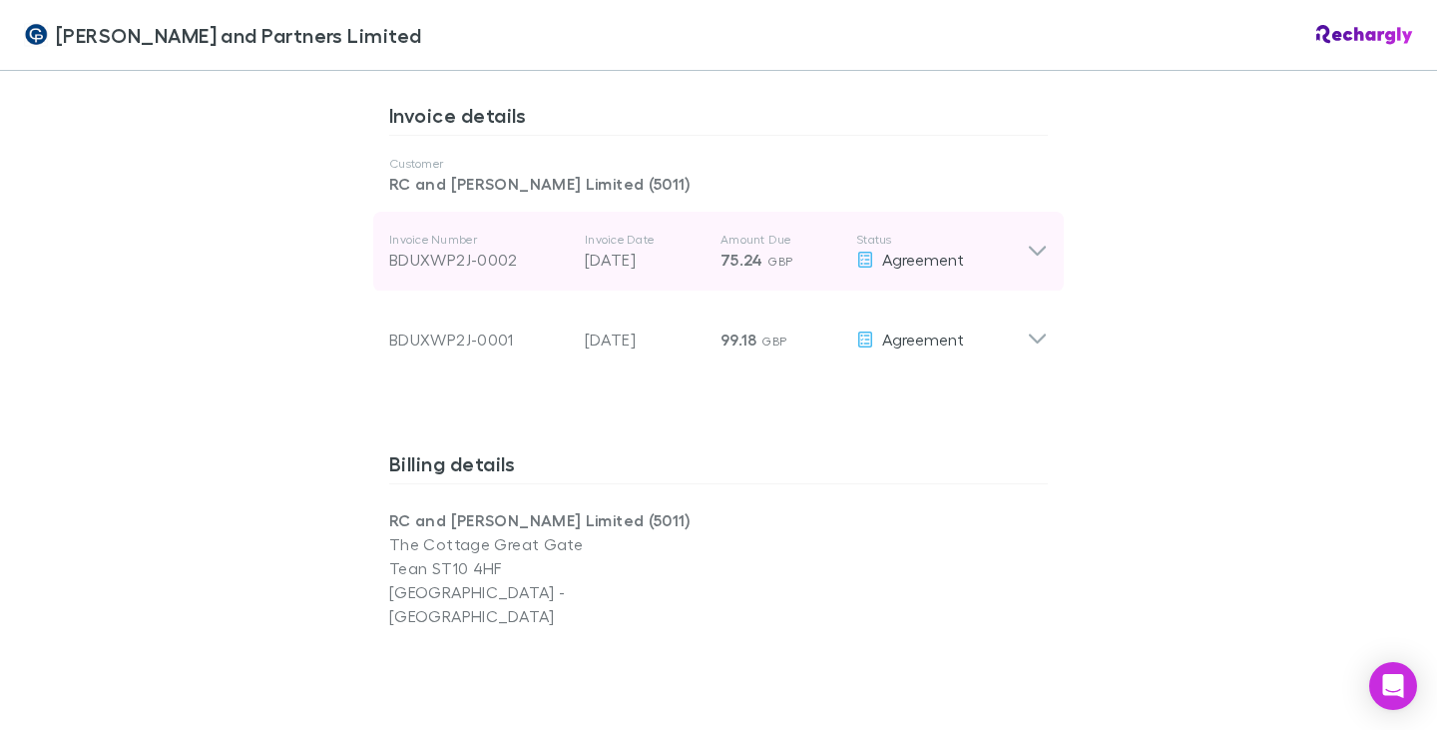
click at [1028, 240] on icon at bounding box center [1037, 252] width 21 height 24
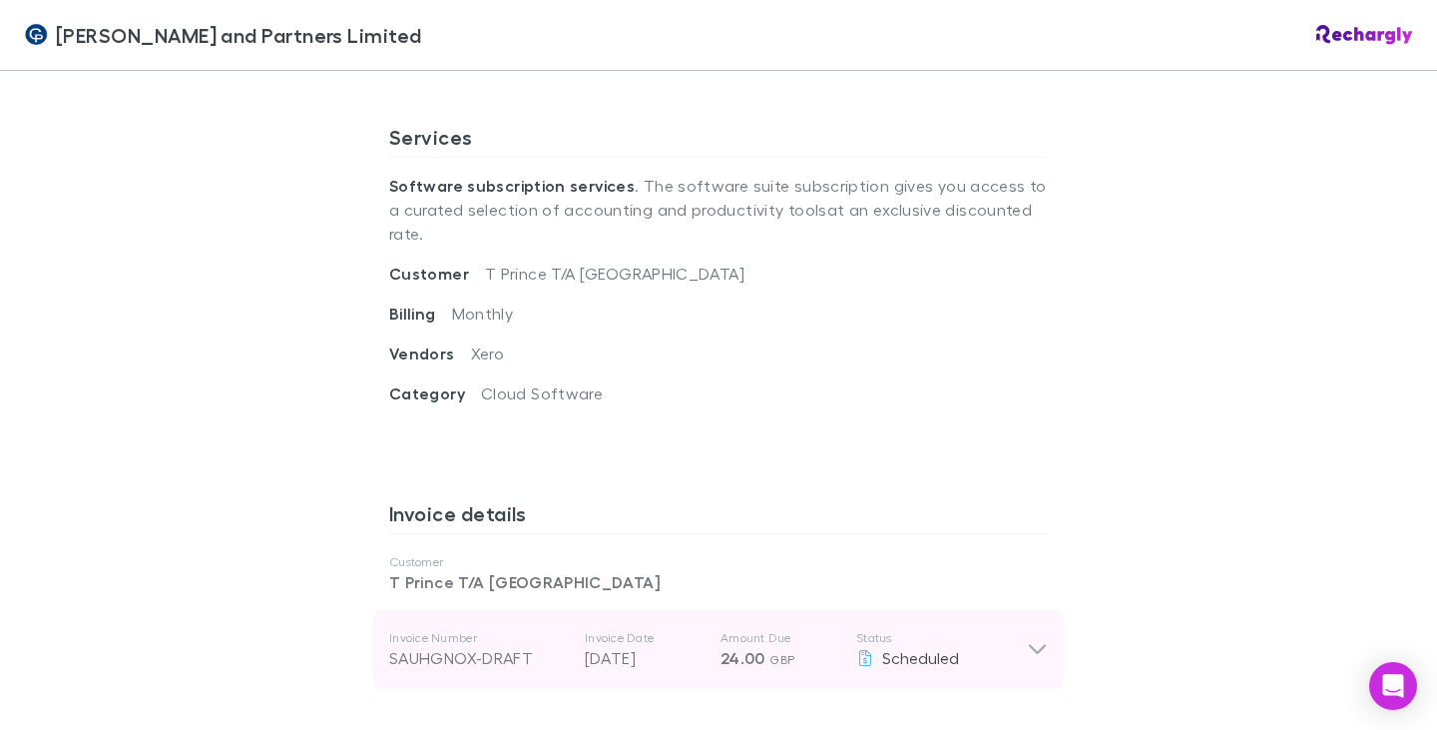
scroll to position [699, 0]
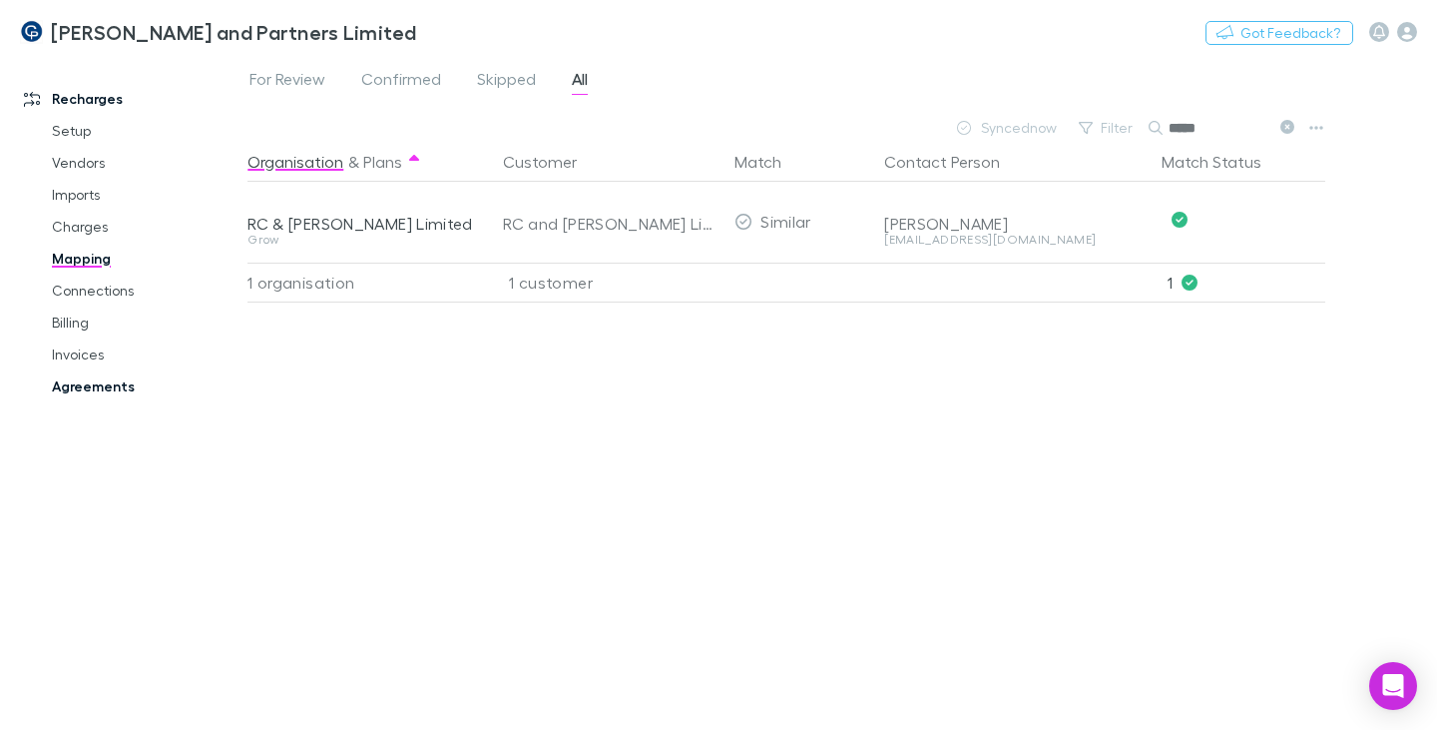
click at [106, 384] on link "Agreements" at bounding box center [145, 386] width 227 height 32
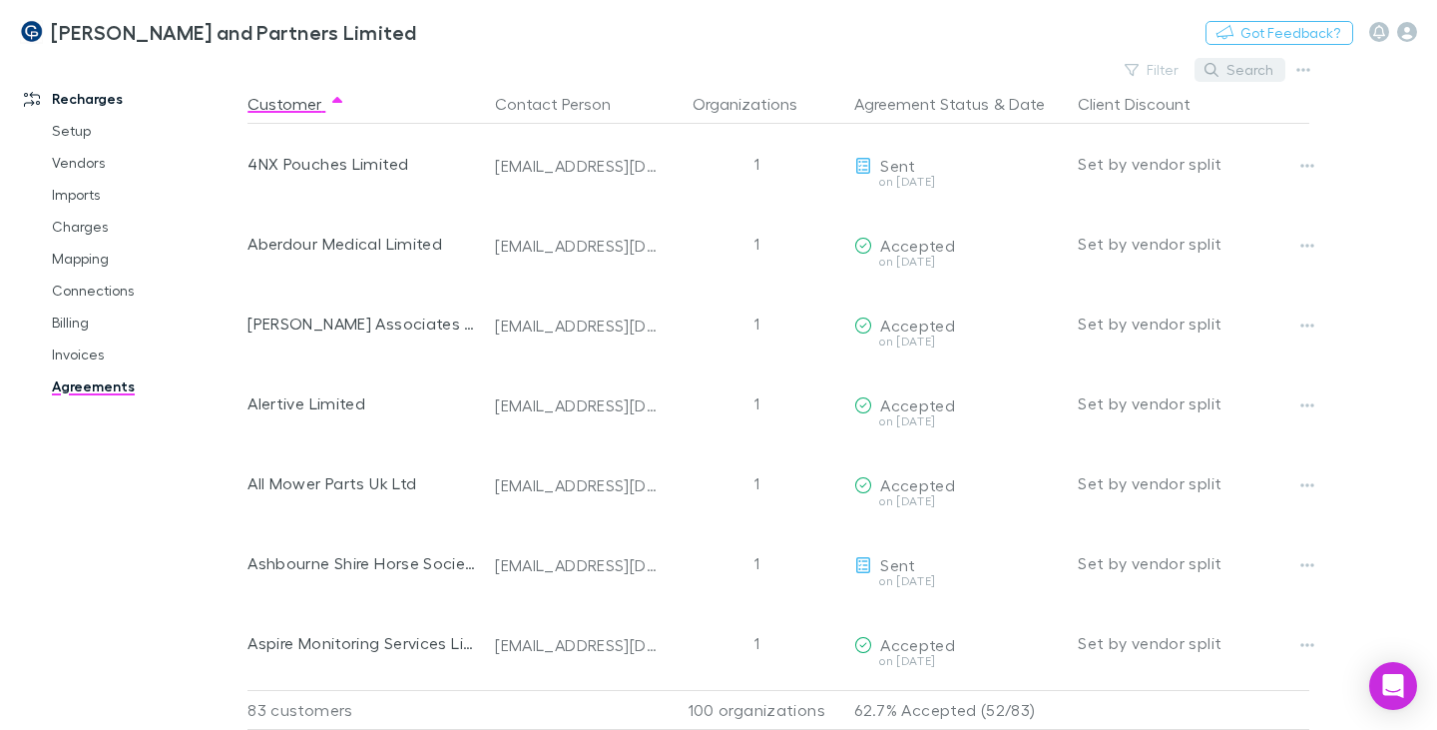
click at [1247, 75] on button "Search" at bounding box center [1240, 70] width 91 height 24
type input "*"
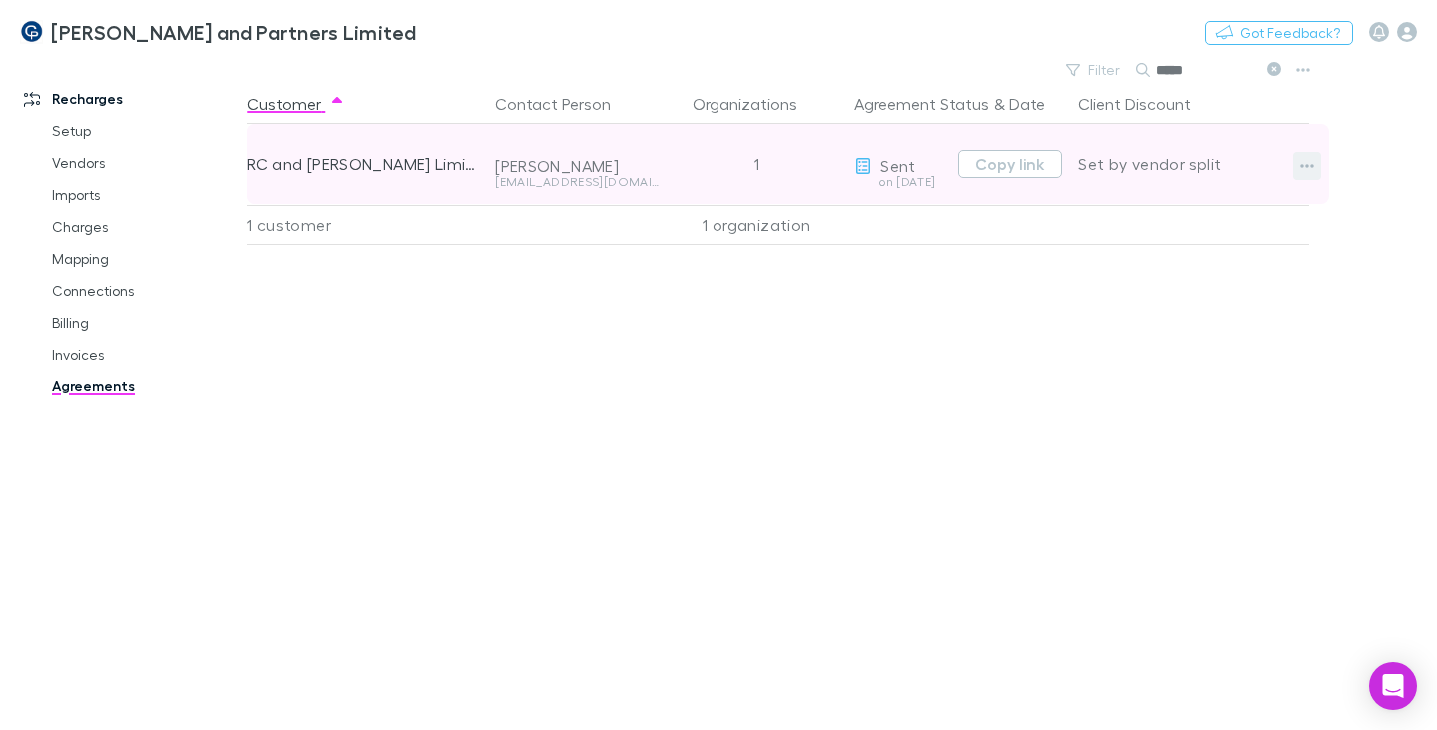
click at [1303, 165] on icon "button" at bounding box center [1308, 166] width 14 height 4
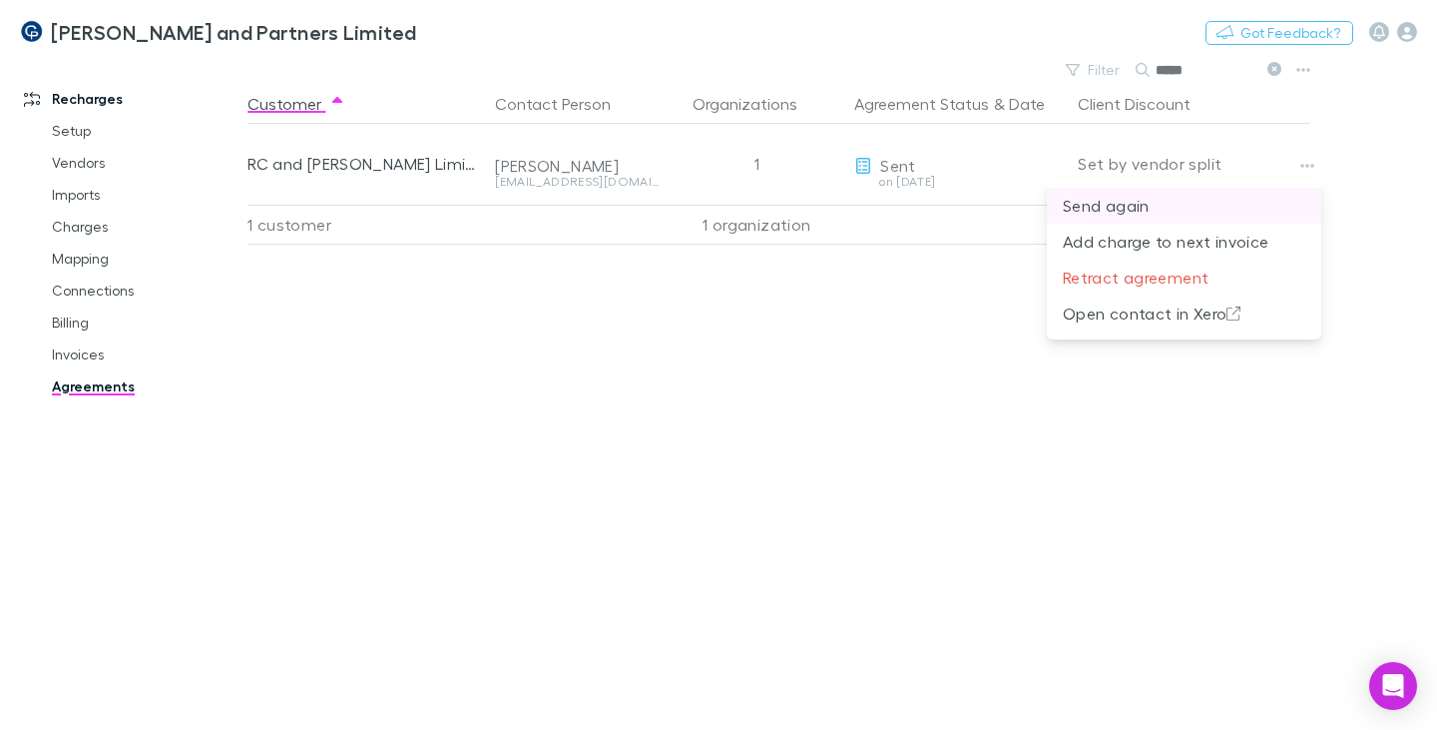
click at [1102, 205] on p "Send again" at bounding box center [1184, 206] width 243 height 24
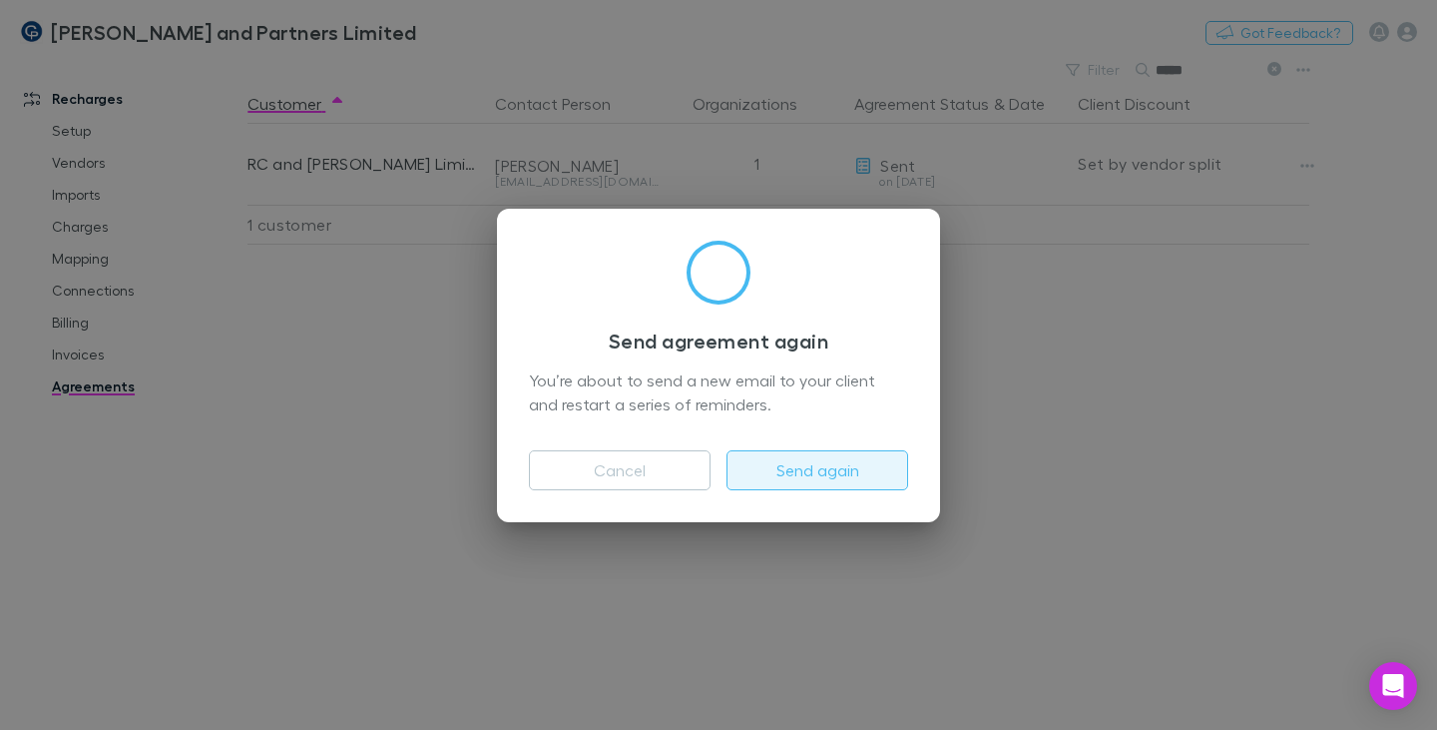
click at [822, 477] on button "Send again" at bounding box center [818, 470] width 182 height 40
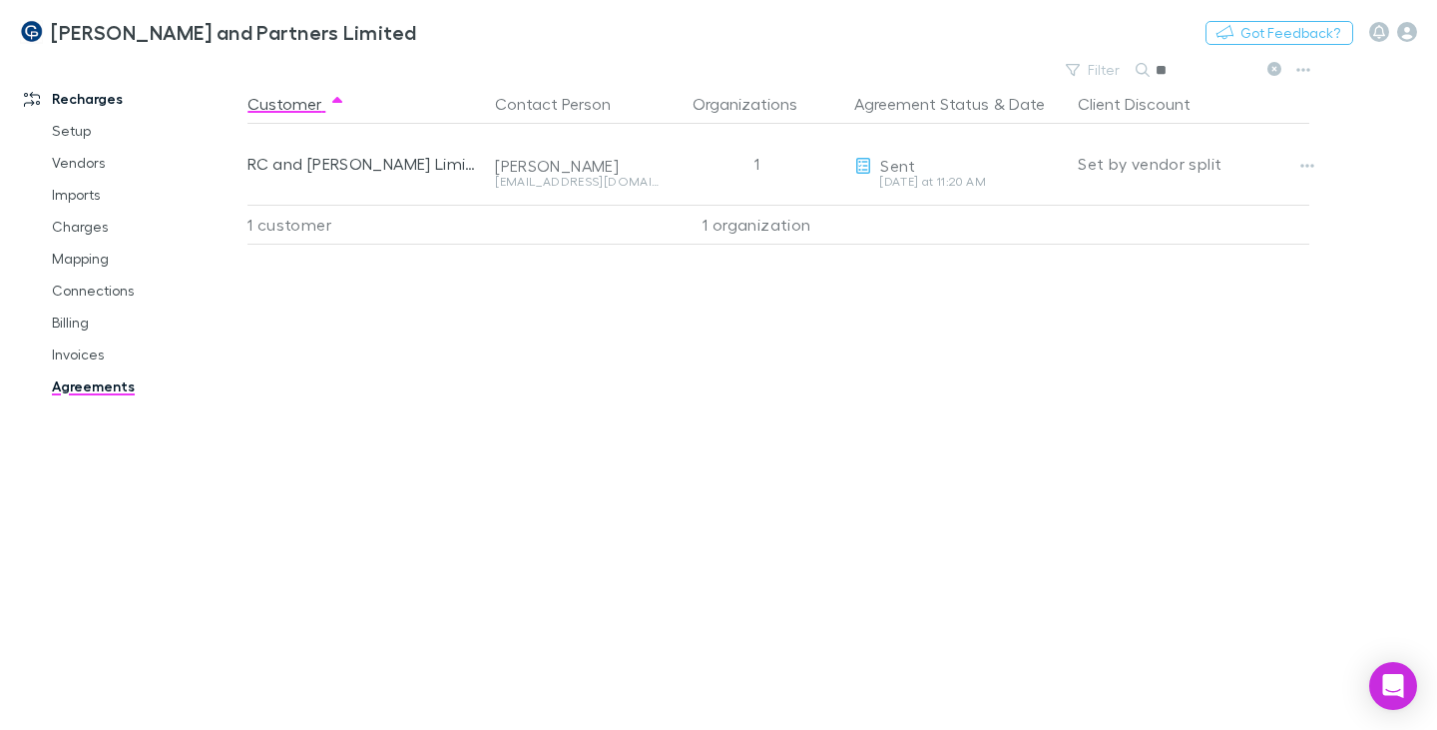
type input "*"
type input "******"
click at [1407, 30] on icon "button" at bounding box center [1407, 32] width 20 height 20
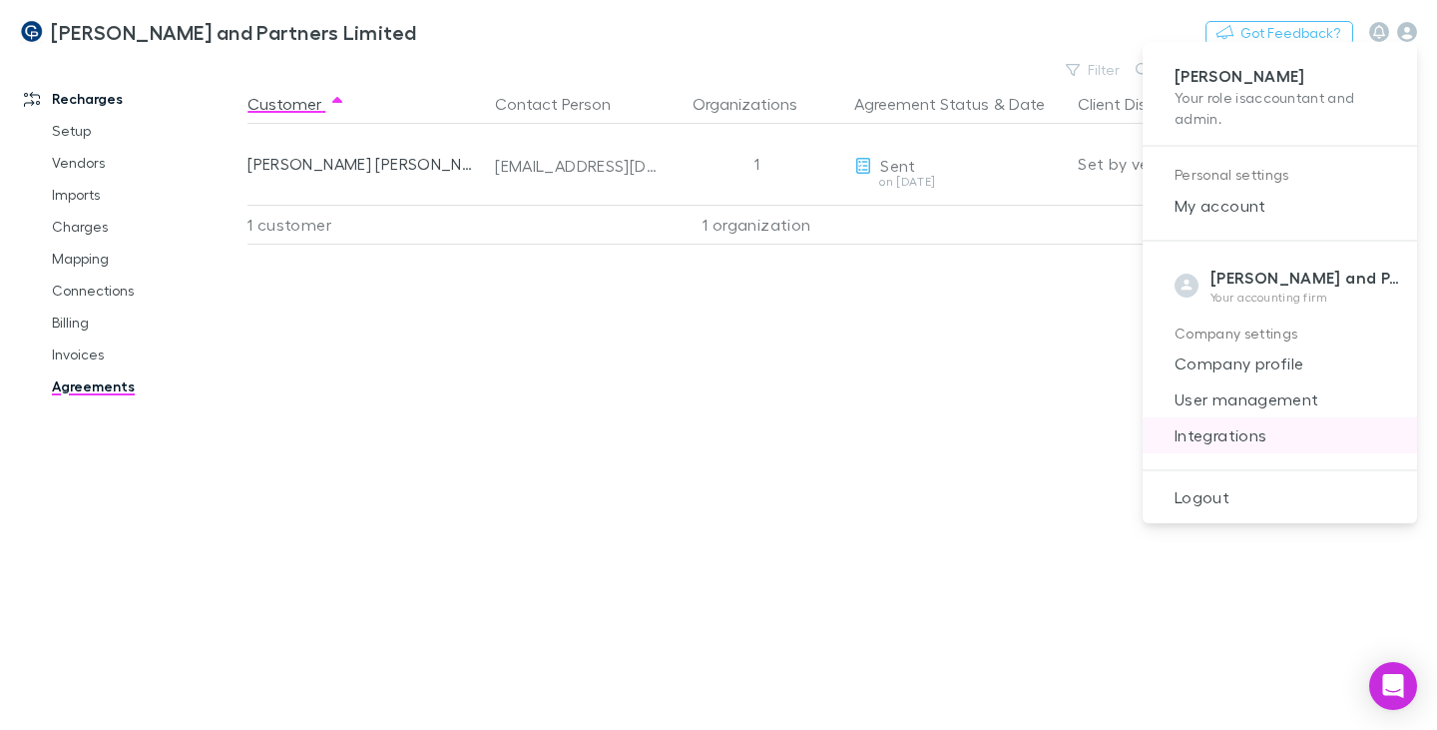
click at [1257, 435] on span "Integrations" at bounding box center [1280, 435] width 243 height 24
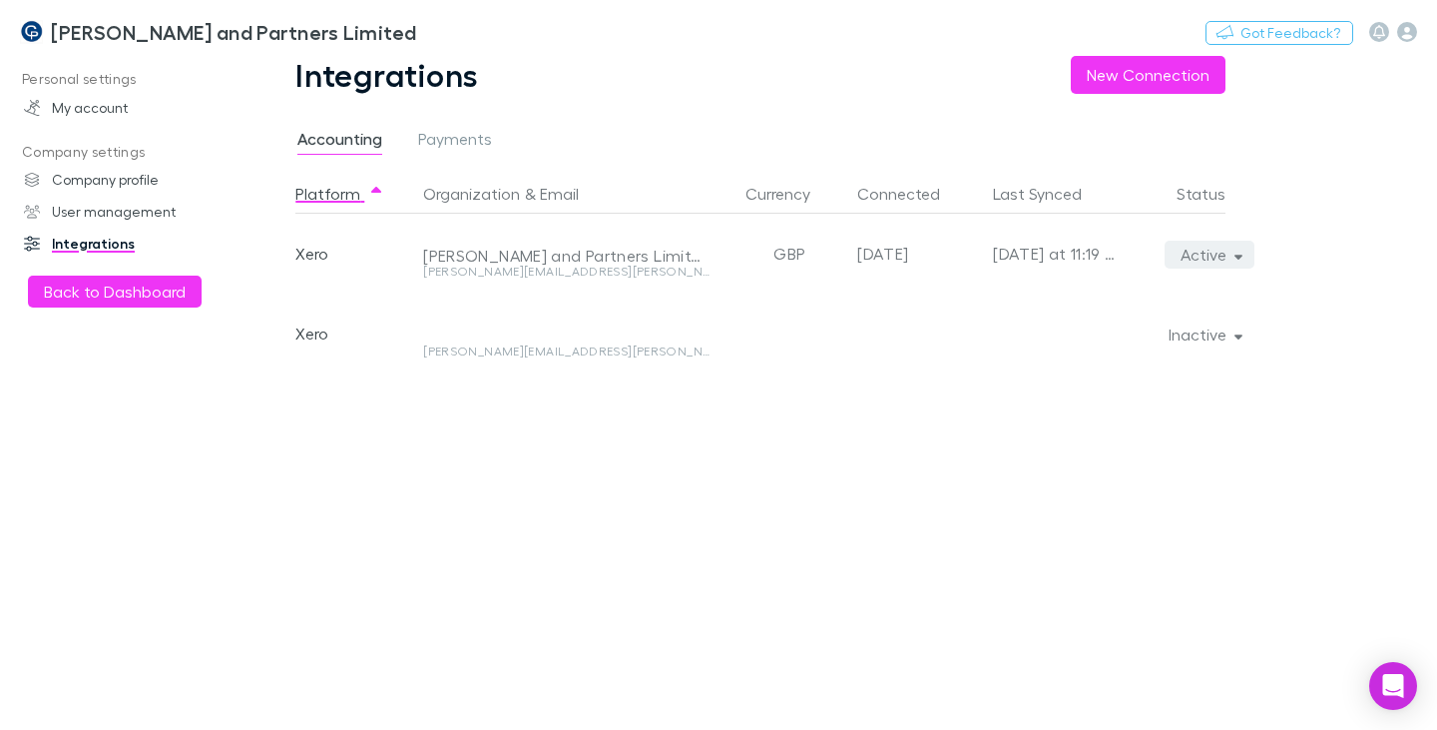
click at [1234, 255] on icon "button" at bounding box center [1238, 254] width 9 height 14
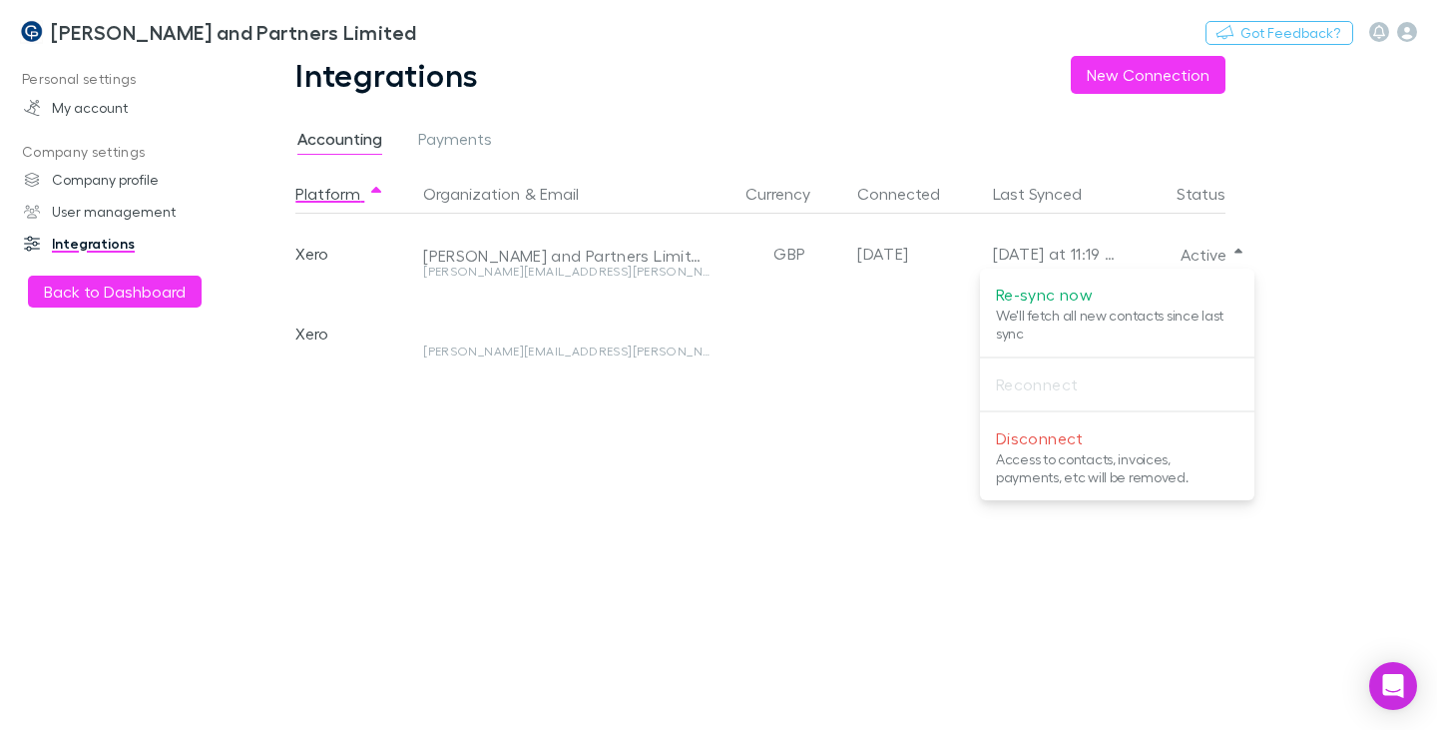
click at [372, 456] on div at bounding box center [718, 365] width 1437 height 730
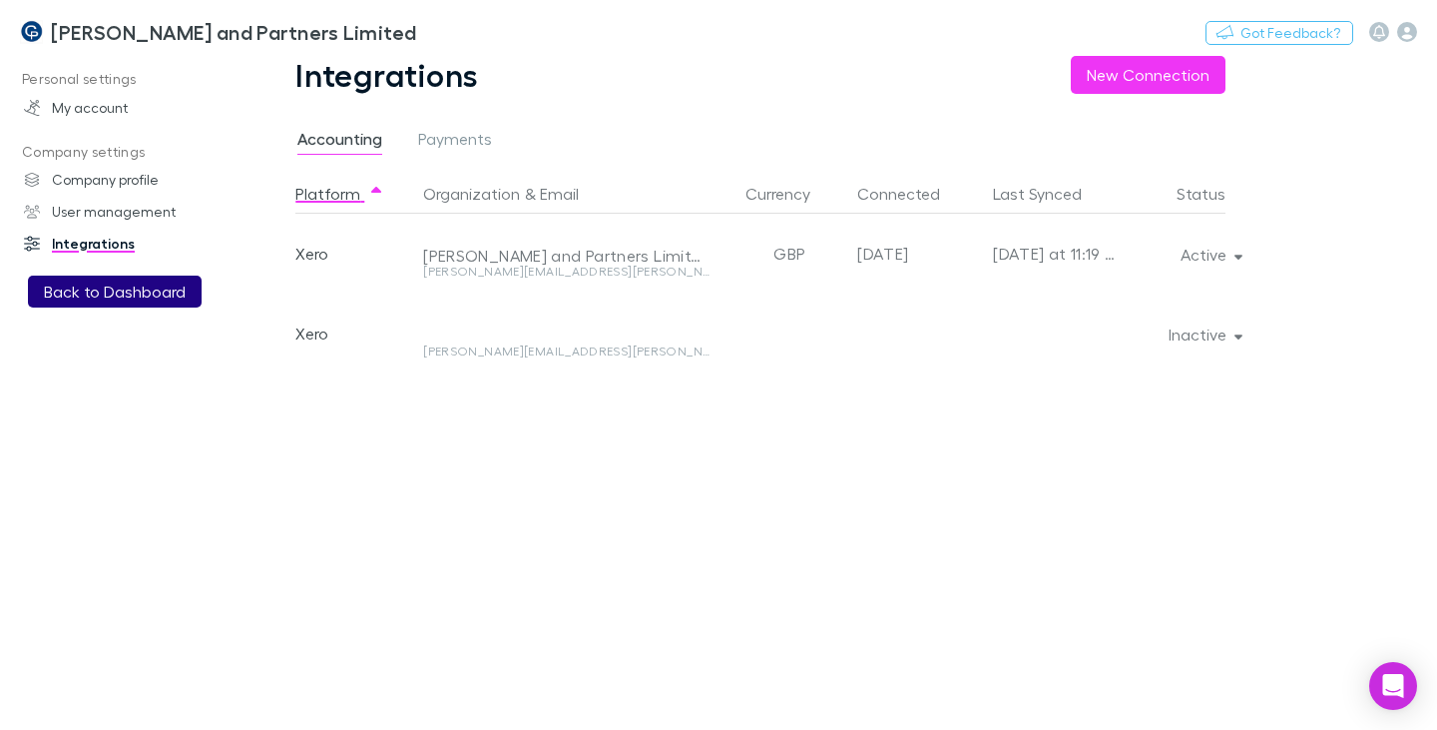
click at [149, 290] on button "Back to Dashboard" at bounding box center [115, 291] width 174 height 32
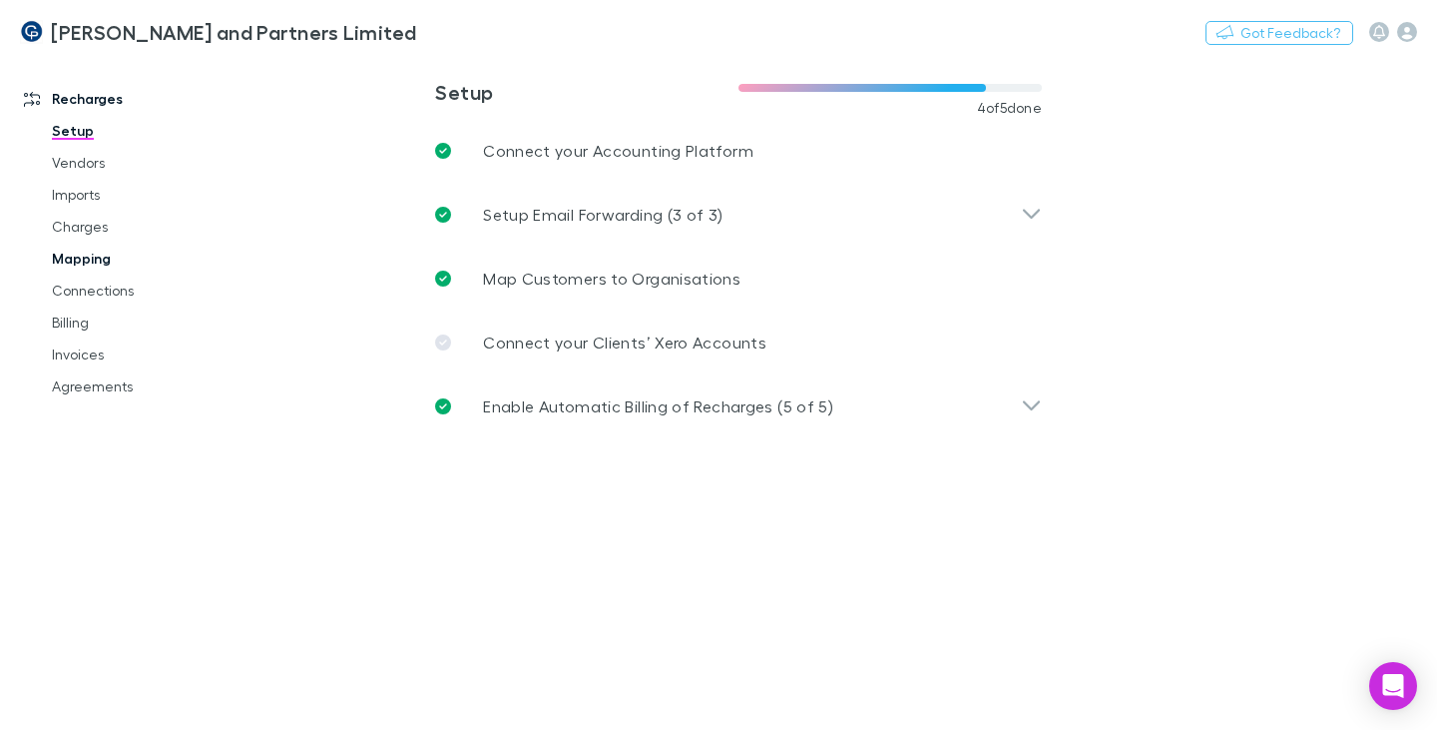
click at [96, 262] on link "Mapping" at bounding box center [145, 259] width 227 height 32
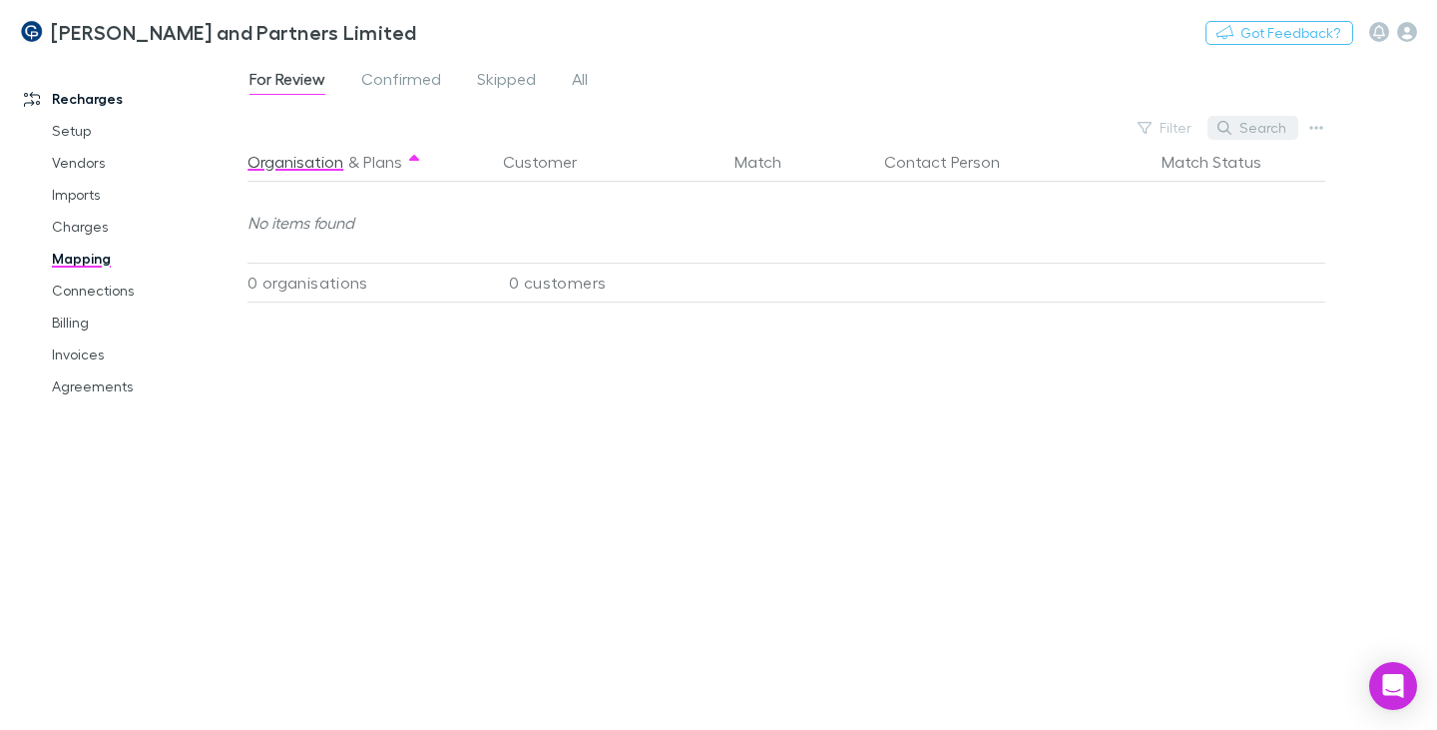
click at [1248, 130] on button "Search" at bounding box center [1253, 128] width 91 height 24
type input "******"
drag, startPoint x: 1226, startPoint y: 129, endPoint x: 1166, endPoint y: 132, distance: 60.9
click at [1166, 132] on div "******" at bounding box center [1224, 128] width 150 height 24
click at [122, 291] on link "Connections" at bounding box center [145, 290] width 227 height 32
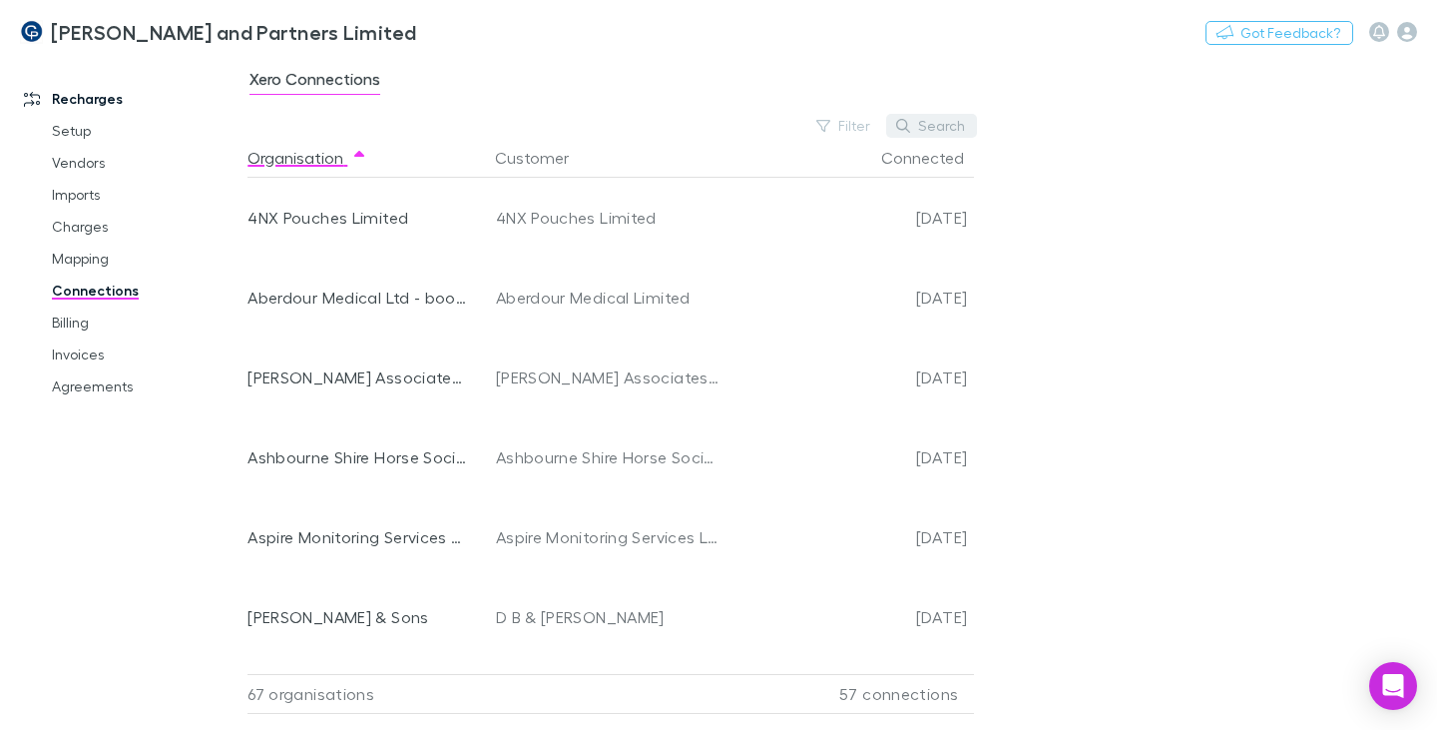
click at [939, 127] on button "Search" at bounding box center [931, 126] width 91 height 24
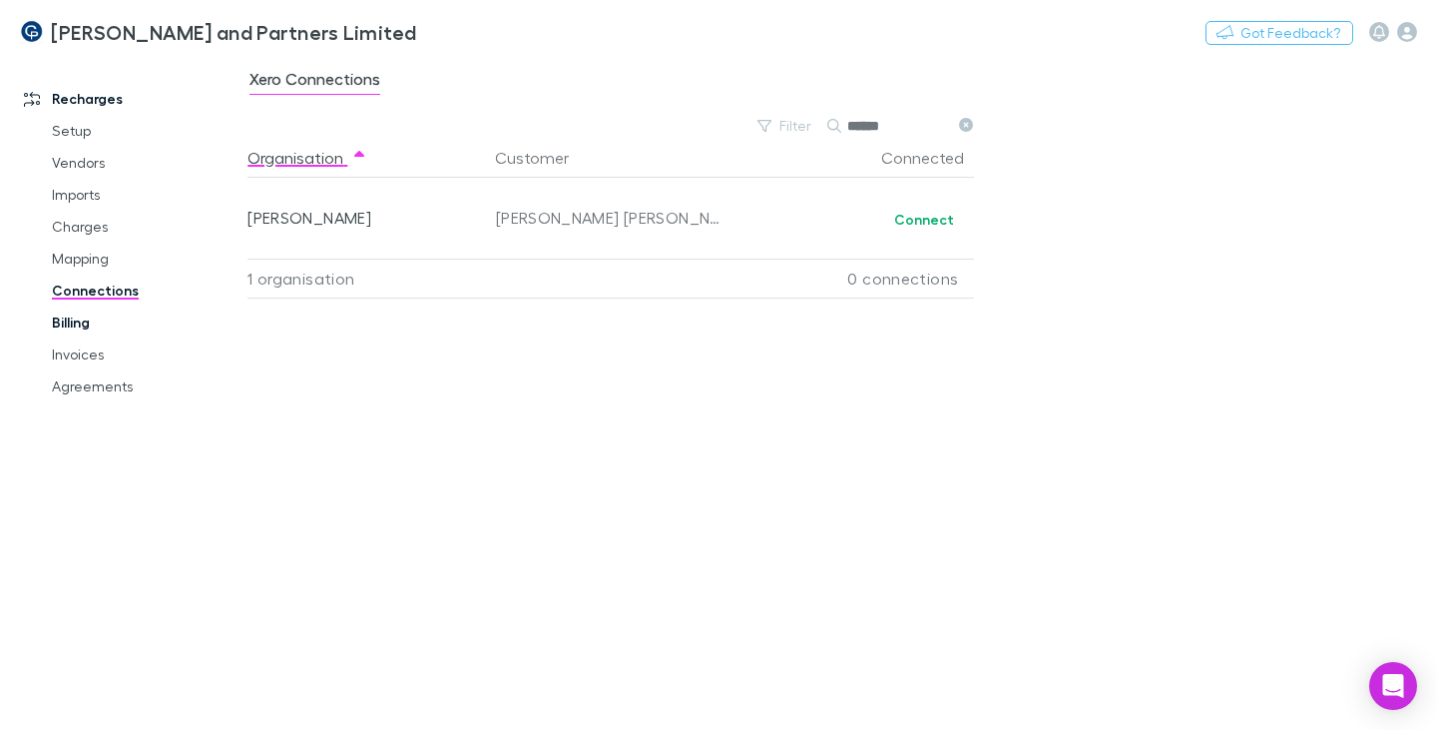
type input "******"
click at [85, 325] on link "Billing" at bounding box center [145, 322] width 227 height 32
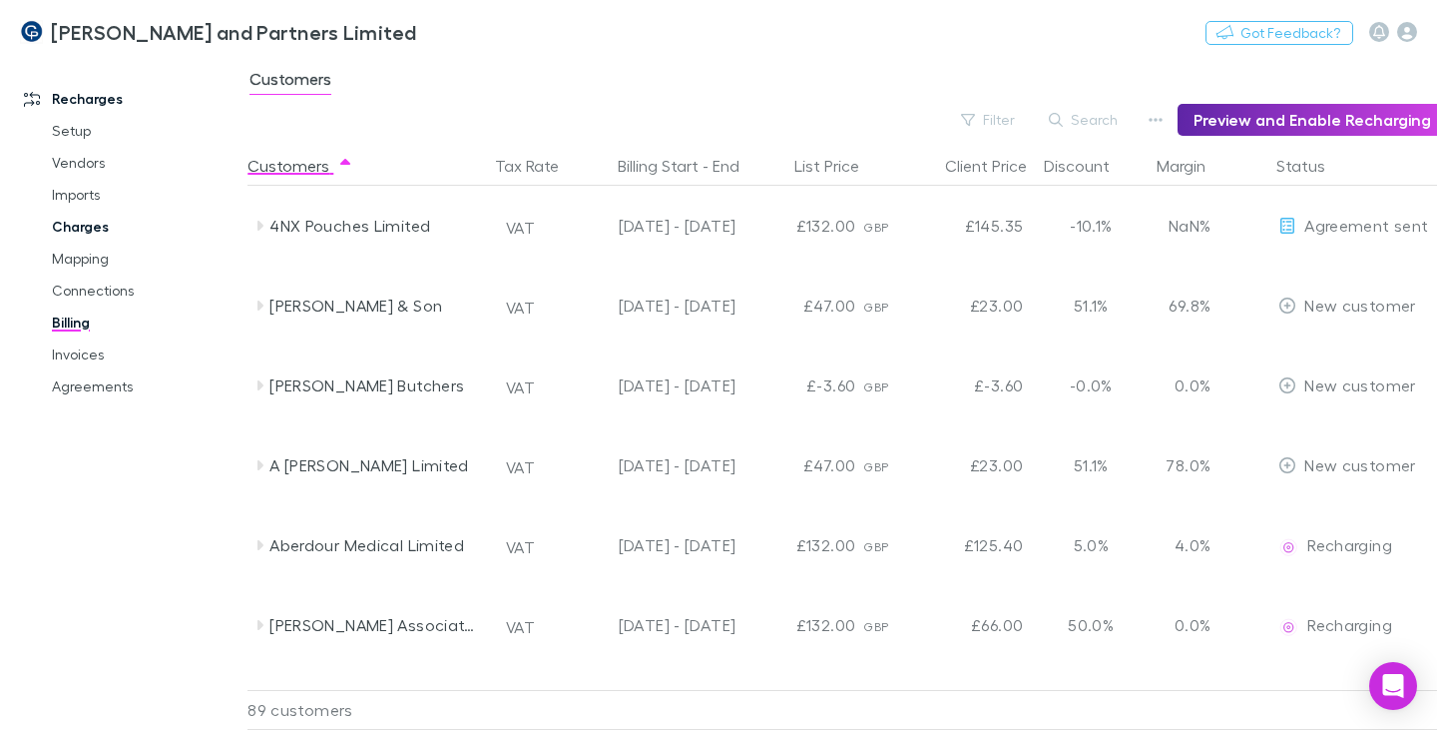
click at [97, 220] on link "Charges" at bounding box center [145, 227] width 227 height 32
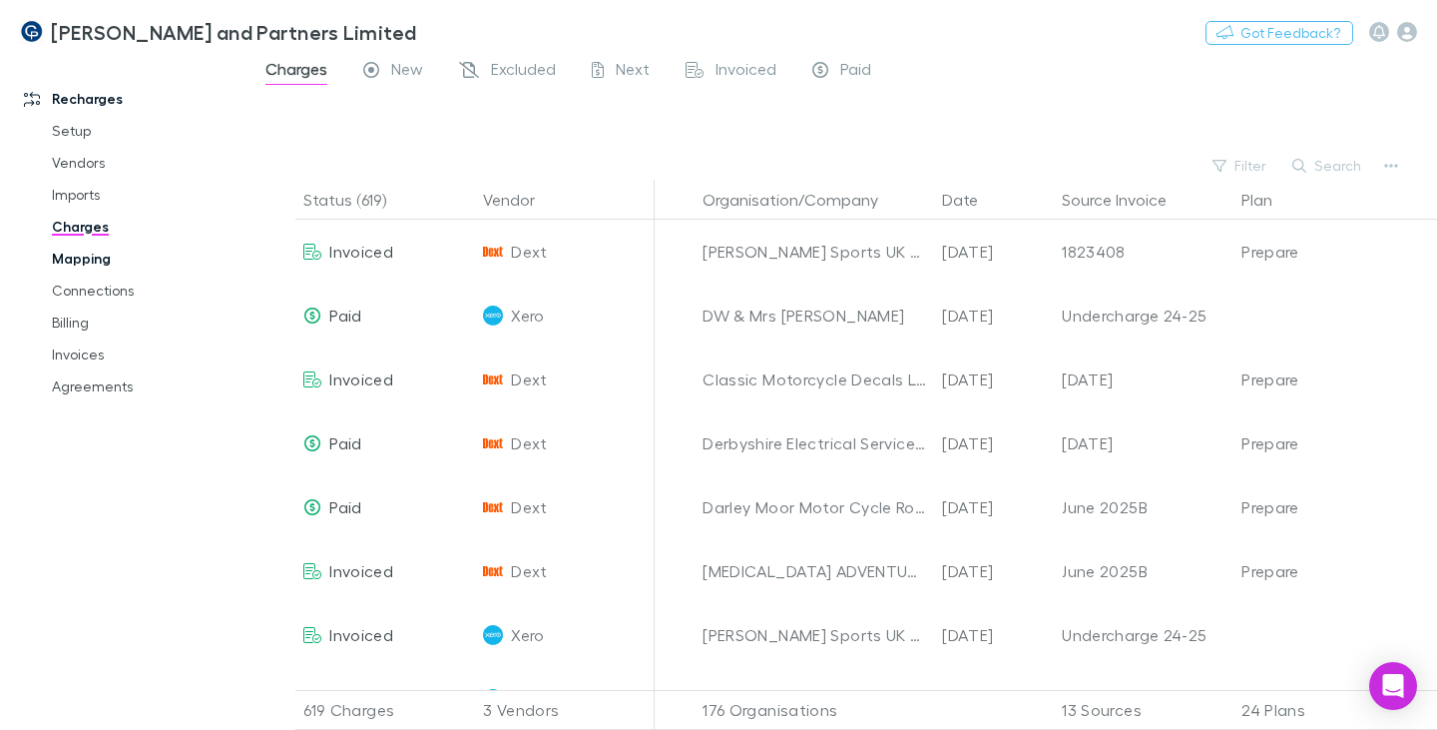
click at [89, 254] on link "Mapping" at bounding box center [145, 259] width 227 height 32
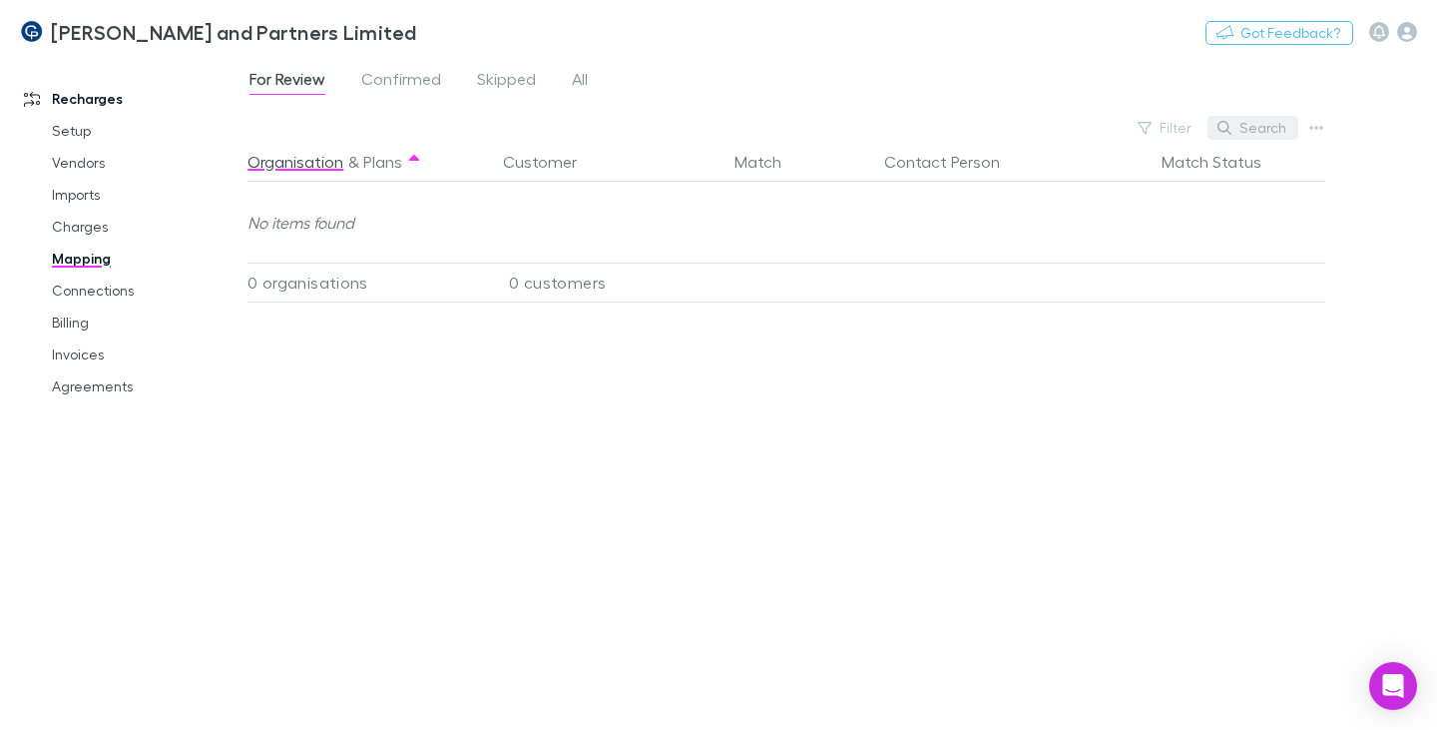
click at [1254, 131] on button "Search" at bounding box center [1253, 128] width 91 height 24
type input "******"
click at [79, 313] on link "Billing" at bounding box center [145, 322] width 227 height 32
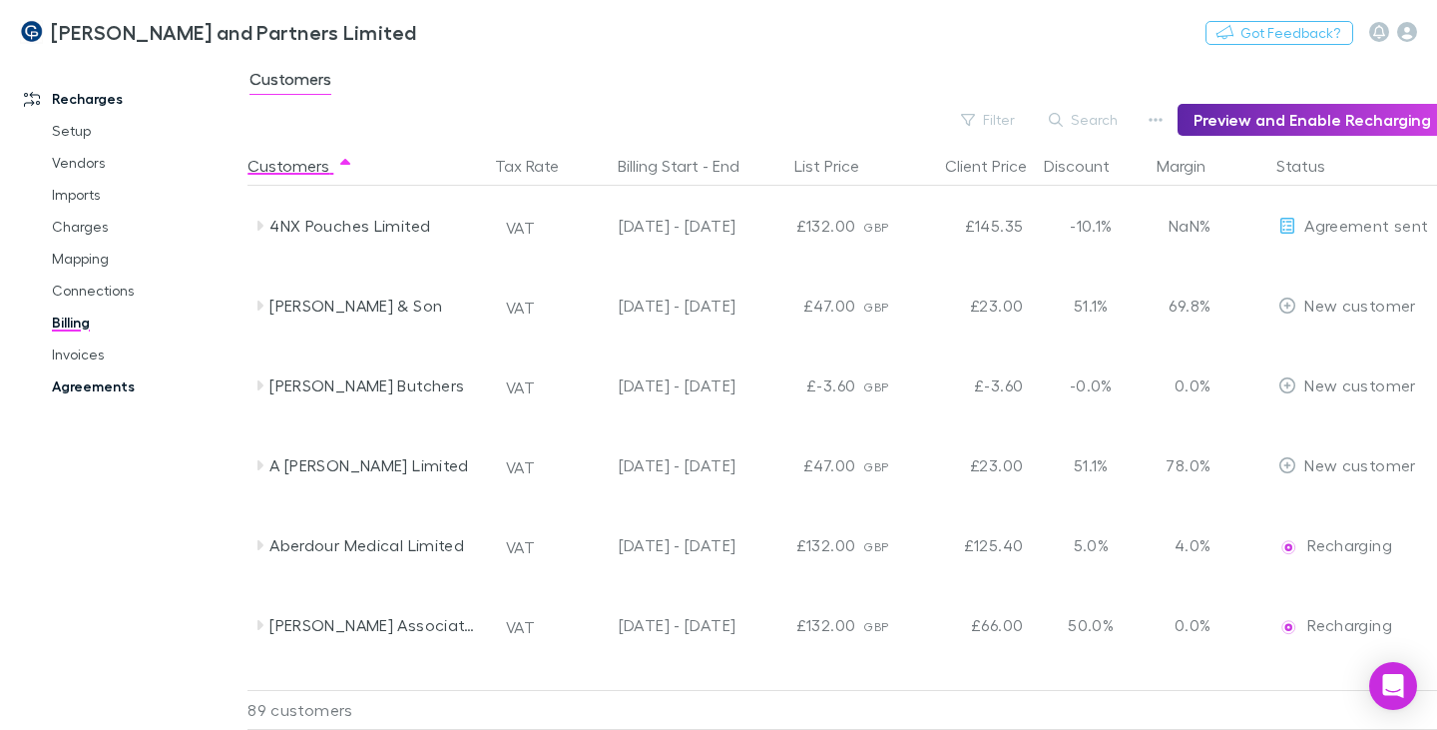
drag, startPoint x: 90, startPoint y: 351, endPoint x: 130, endPoint y: 377, distance: 47.6
click at [91, 351] on link "Invoices" at bounding box center [145, 354] width 227 height 32
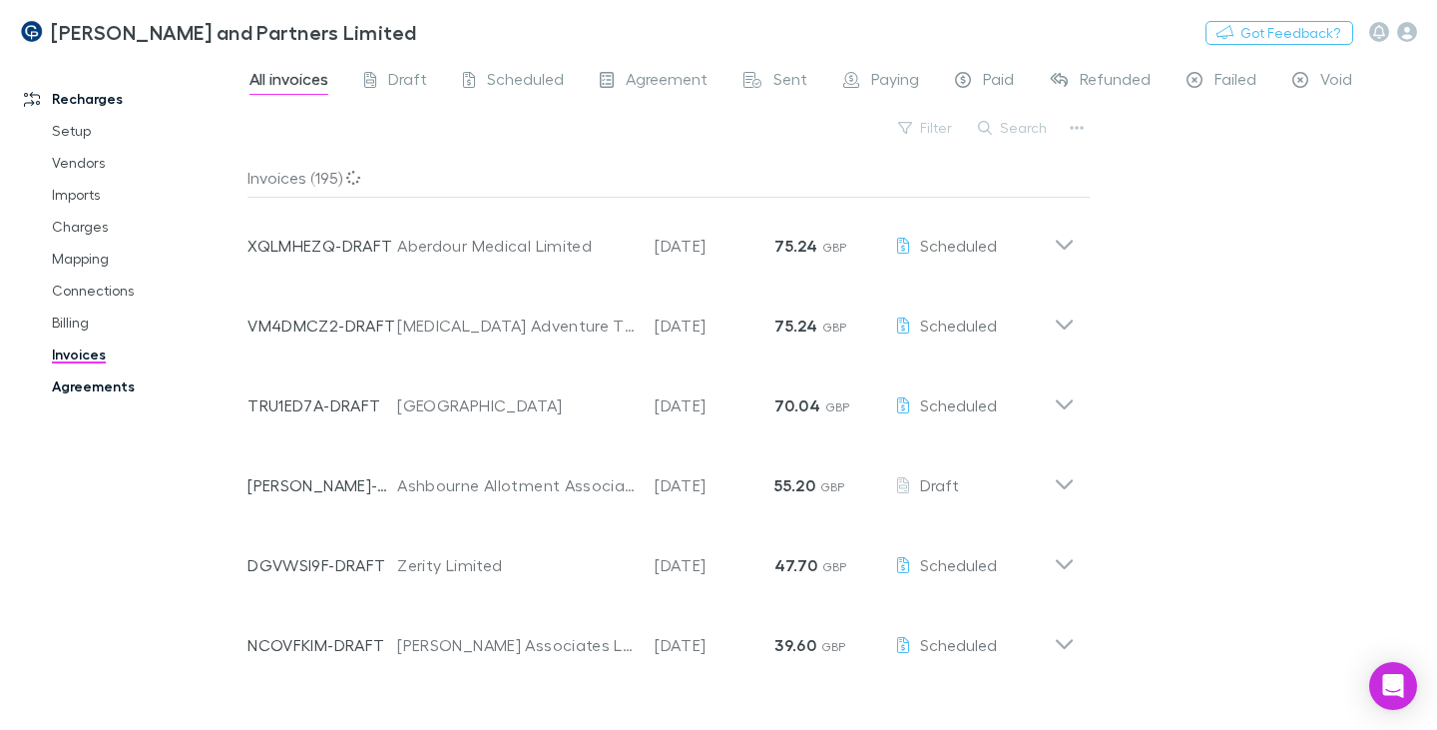
click at [125, 377] on link "Agreements" at bounding box center [145, 386] width 227 height 32
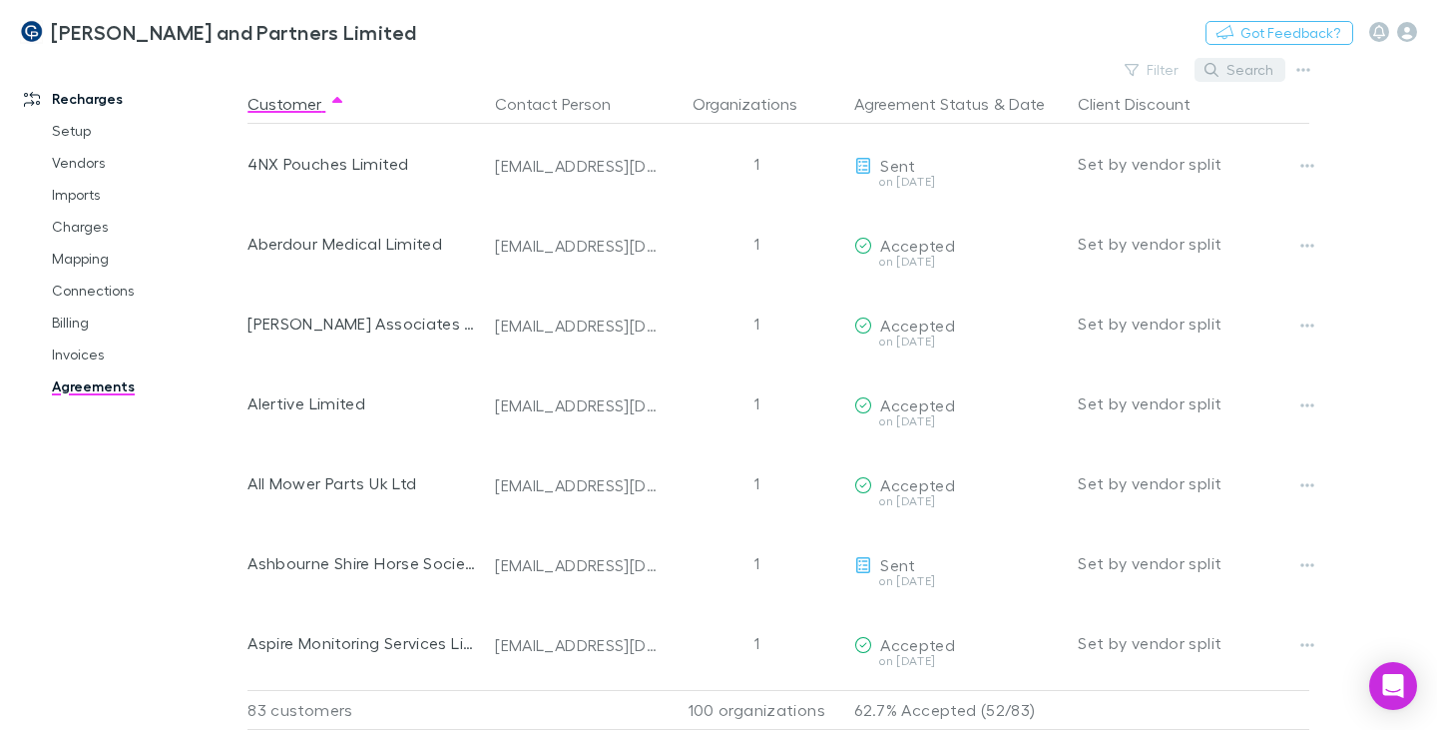
click at [1248, 67] on button "Search" at bounding box center [1240, 70] width 91 height 24
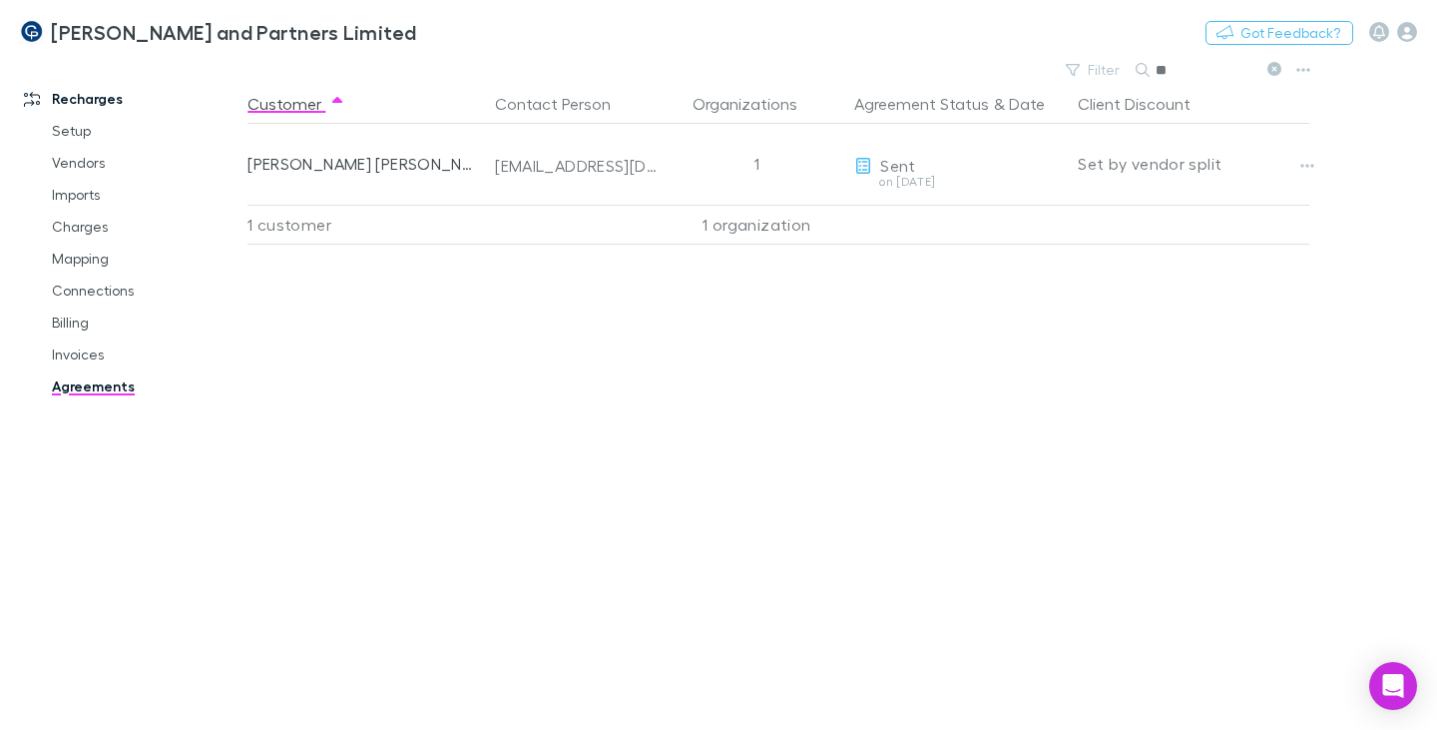
type input "*"
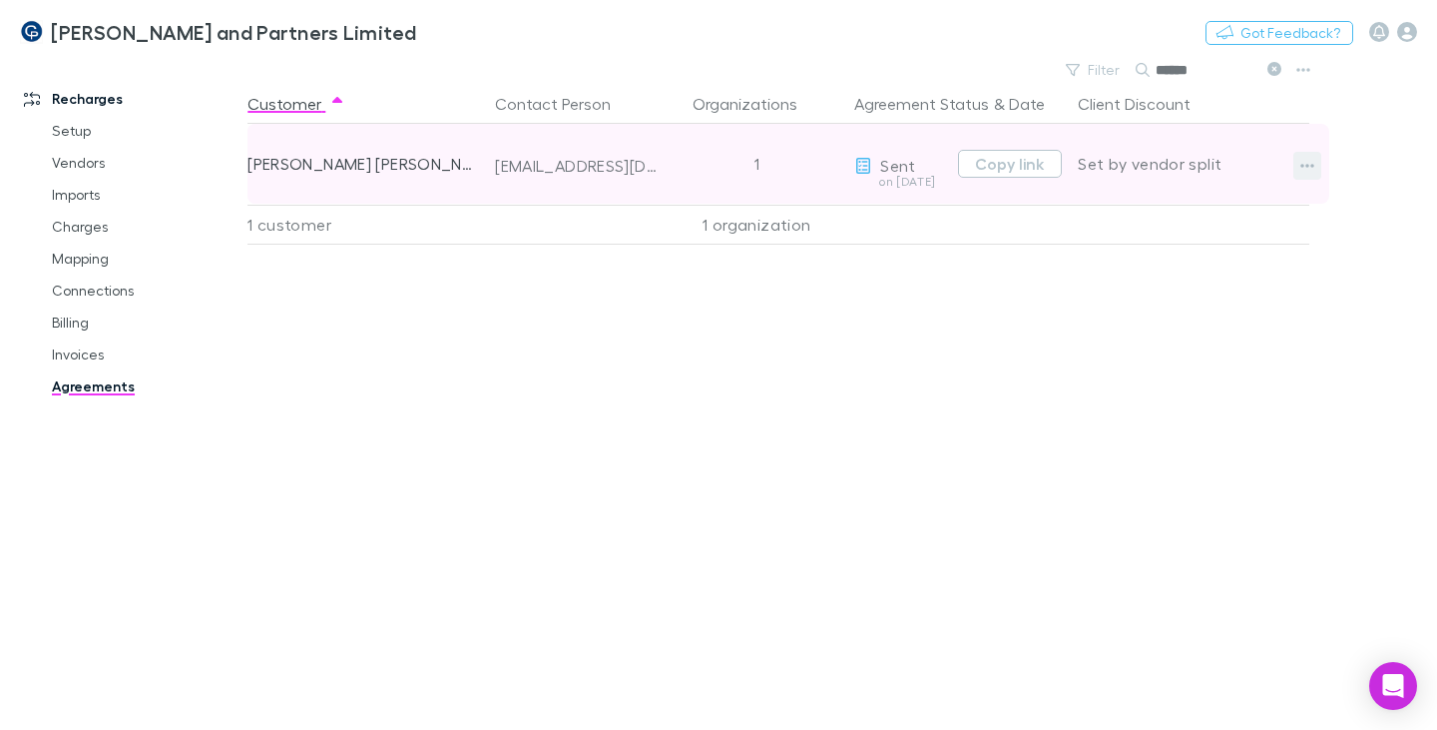
click at [1306, 162] on icon "button" at bounding box center [1307, 166] width 14 height 16
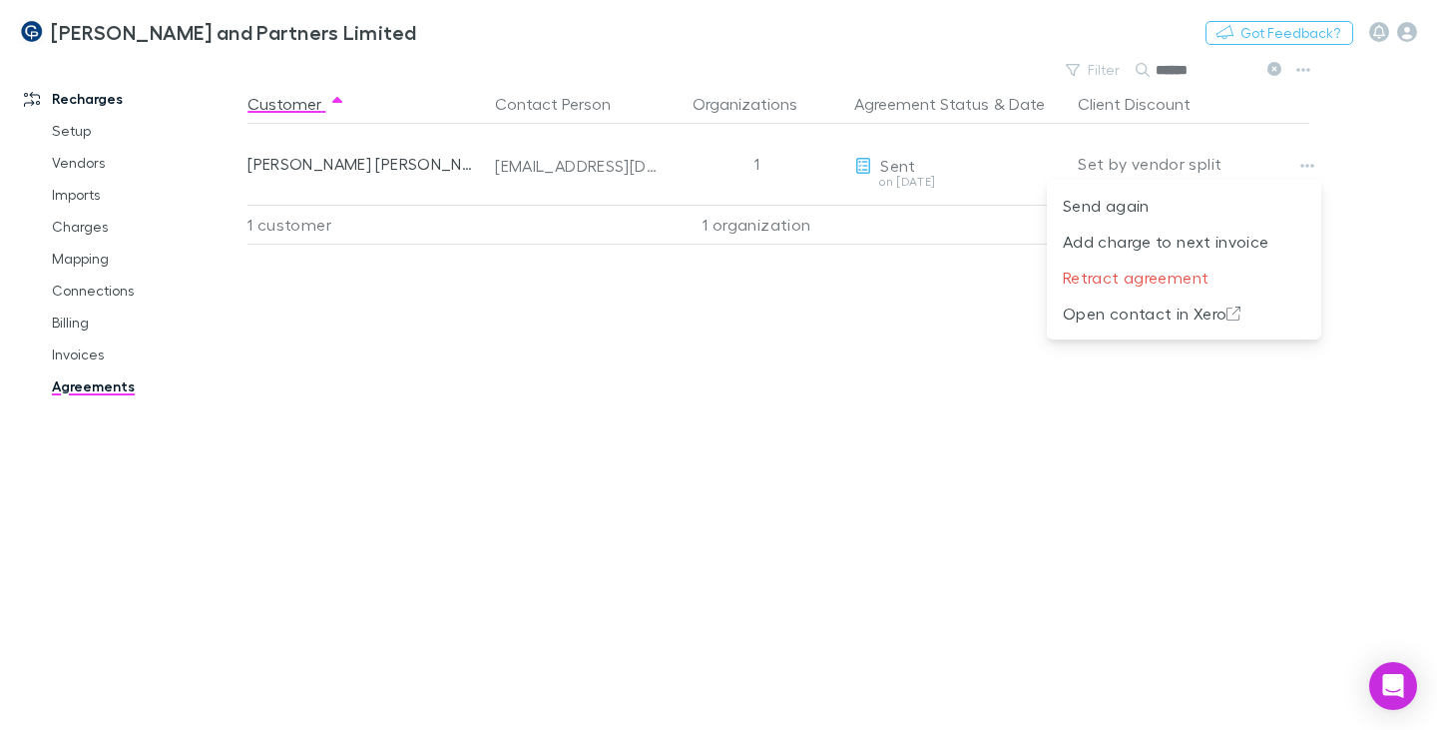
drag, startPoint x: 94, startPoint y: 358, endPoint x: 42, endPoint y: 357, distance: 51.9
click at [94, 358] on div at bounding box center [718, 365] width 1437 height 730
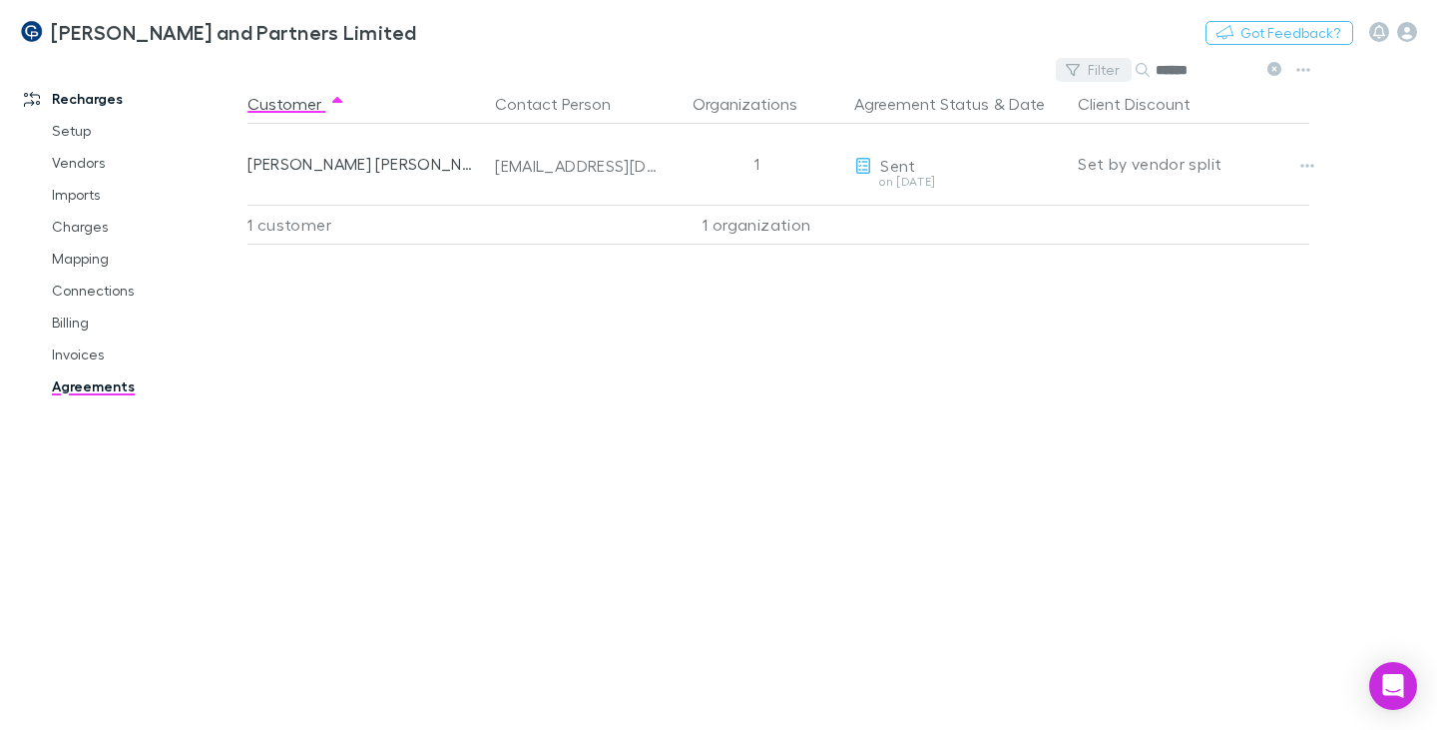
click at [1122, 67] on div "Filter Search ******" at bounding box center [1173, 70] width 234 height 28
type input "*"
drag, startPoint x: 1212, startPoint y: 73, endPoint x: 1158, endPoint y: 76, distance: 54.0
click at [1158, 74] on input "*****" at bounding box center [1206, 70] width 100 height 28
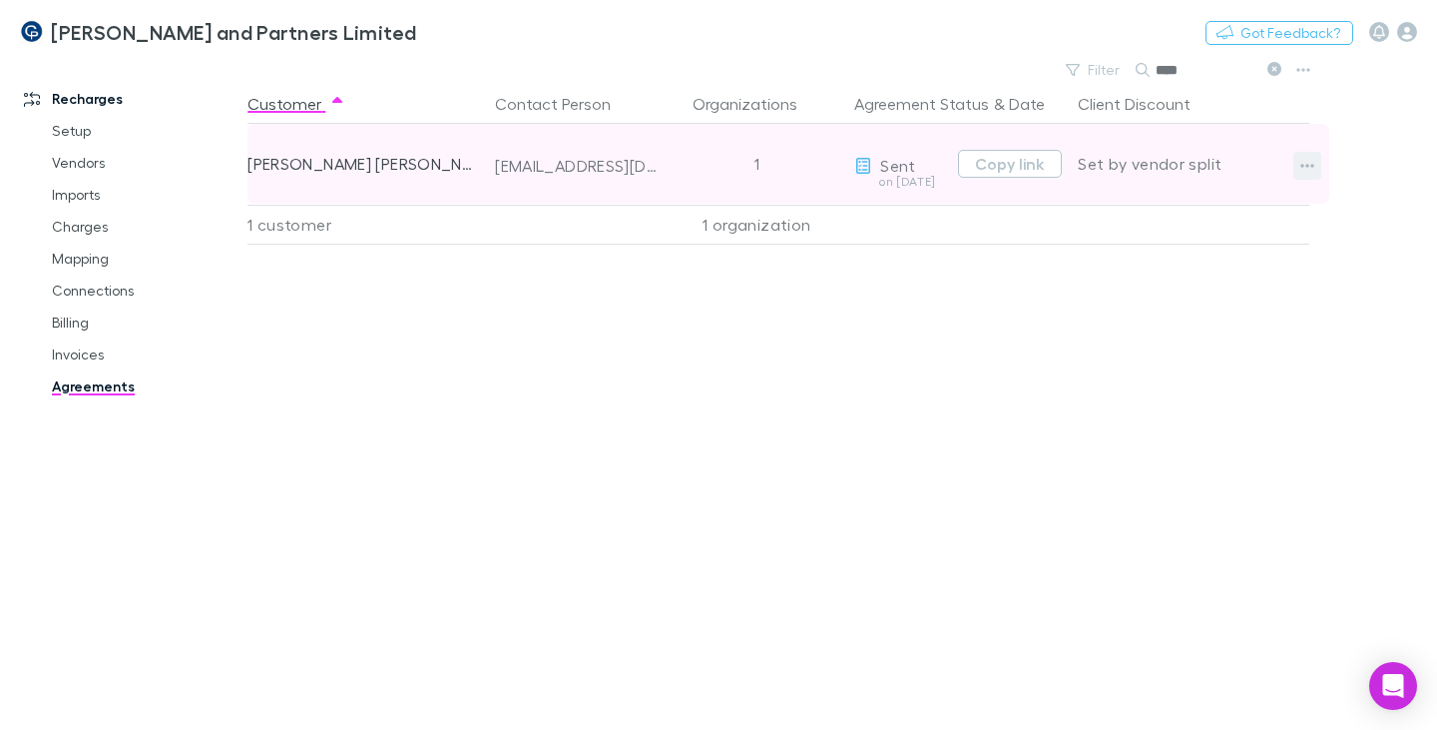
type input "****"
click at [1302, 159] on icon "button" at bounding box center [1307, 166] width 14 height 16
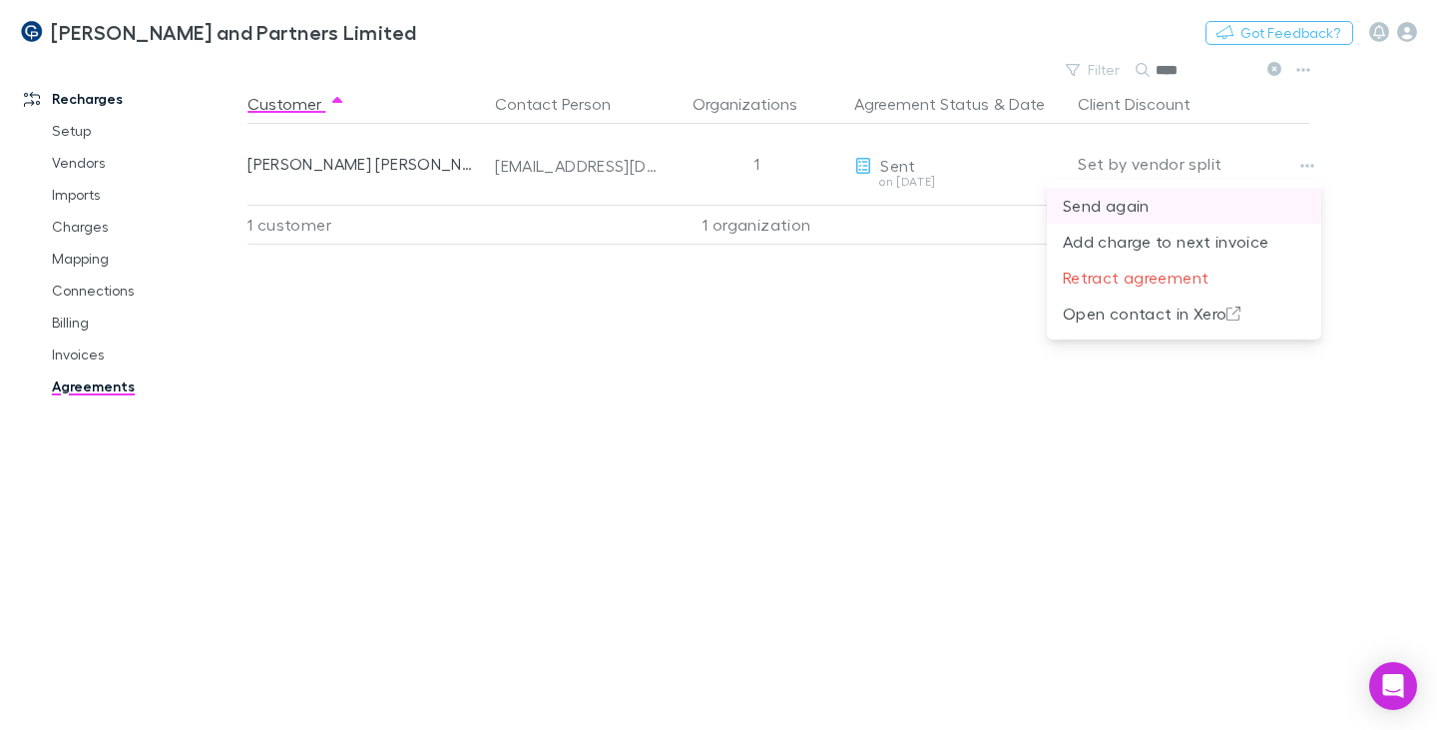
click at [1151, 205] on p "Send again" at bounding box center [1184, 206] width 243 height 24
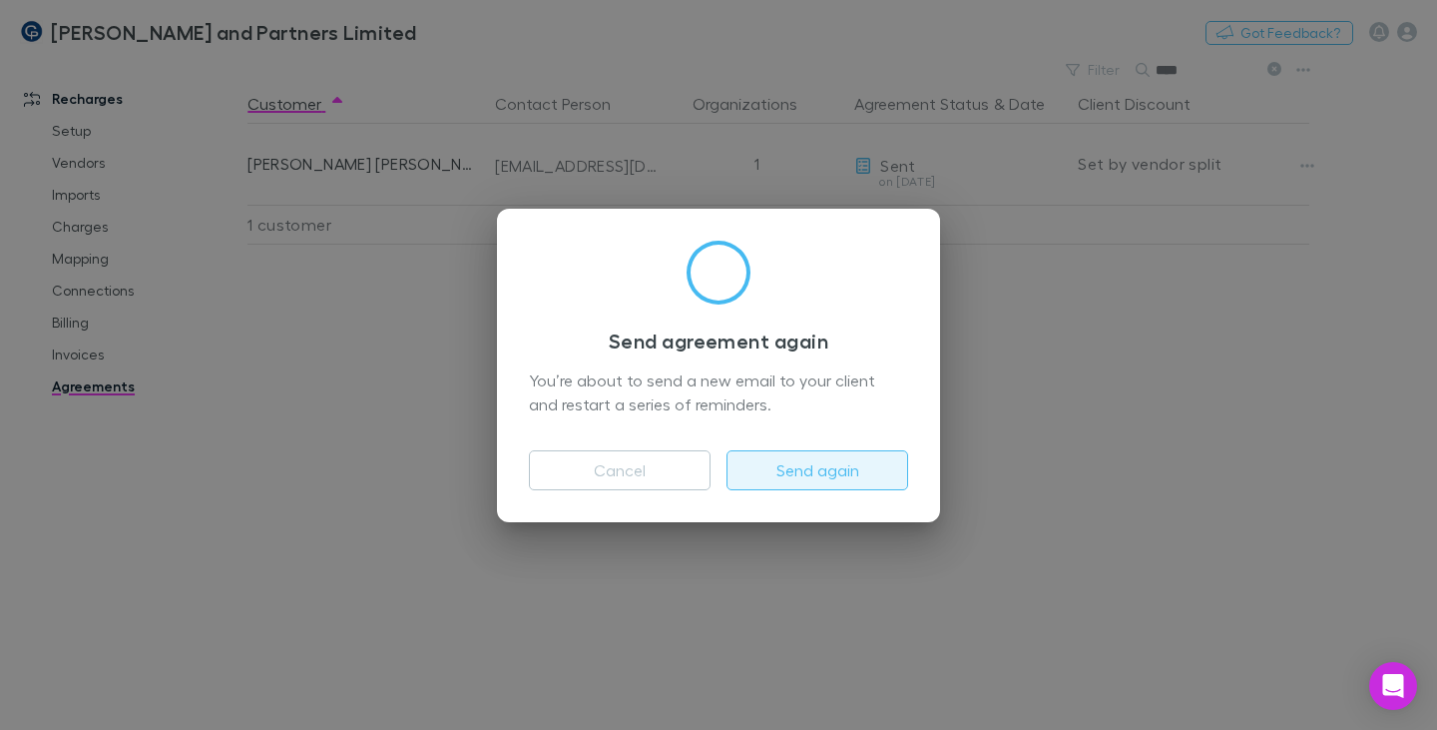
click at [826, 471] on button "Send again" at bounding box center [818, 470] width 182 height 40
